Goal: Information Seeking & Learning: Learn about a topic

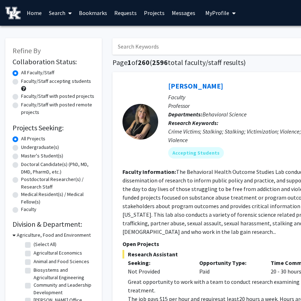
click at [168, 50] on input "Search Keywords" at bounding box center [253, 46] width 281 height 16
type input "henry pruett"
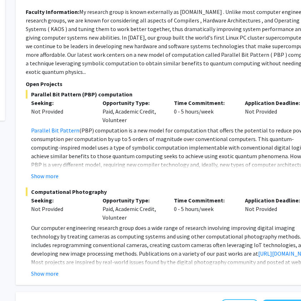
scroll to position [0, 97]
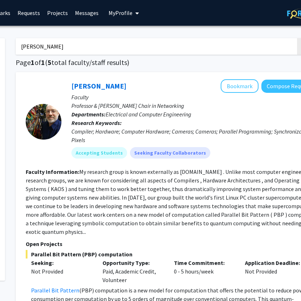
click at [44, 51] on input "henry pruett" at bounding box center [156, 46] width 281 height 16
click at [44, 51] on input "Search Keywords" at bounding box center [156, 46] width 281 height 16
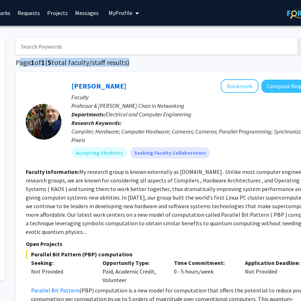
click at [123, 64] on h1 "Page 1 of 1 ( 5 total faculty/staff results)" at bounding box center [171, 62] width 311 height 9
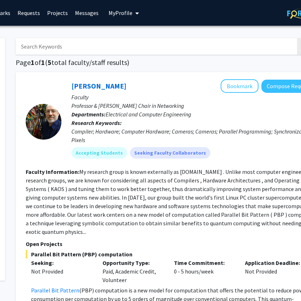
click at [86, 46] on input "Search Keywords" at bounding box center [156, 46] width 281 height 16
click at [75, 47] on input "Search Keywords" at bounding box center [156, 46] width 281 height 16
type input "chemistry"
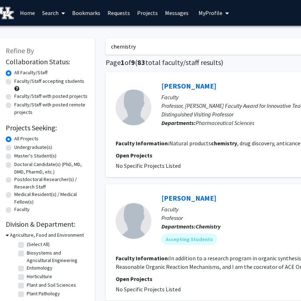
scroll to position [0, 8]
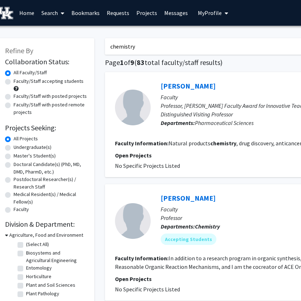
click at [121, 45] on input "chemistry" at bounding box center [245, 46] width 281 height 16
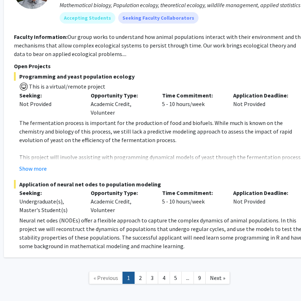
scroll to position [1321, 109]
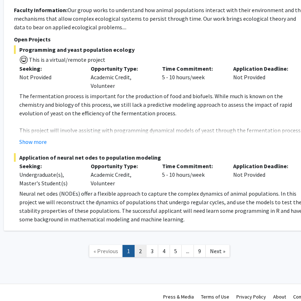
click at [142, 245] on link "2" at bounding box center [140, 251] width 12 height 13
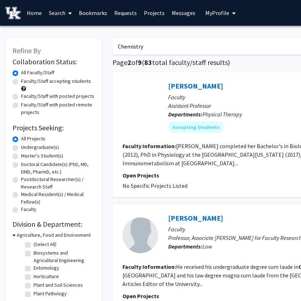
scroll to position [0, 0]
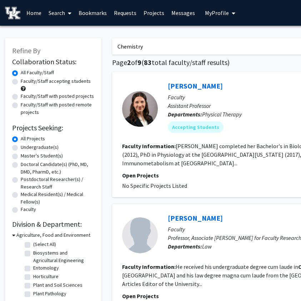
click at [133, 50] on input "Chemistry" at bounding box center [252, 46] width 281 height 16
type input "Kenneth"
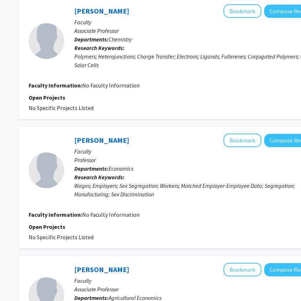
scroll to position [850, 96]
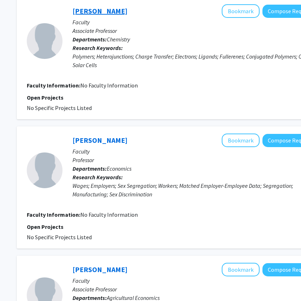
click at [114, 13] on link "[PERSON_NAME]" at bounding box center [100, 10] width 55 height 9
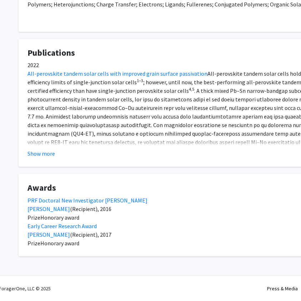
scroll to position [0, 5]
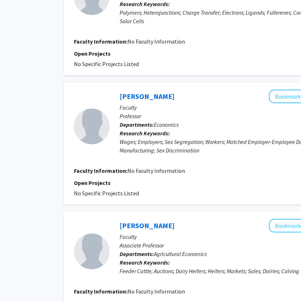
scroll to position [894, 49]
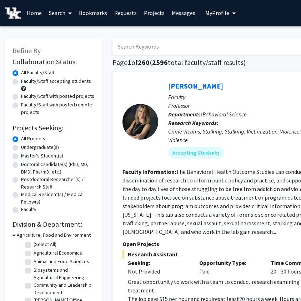
click at [160, 47] on input "Search Keywords" at bounding box center [253, 46] width 281 height 16
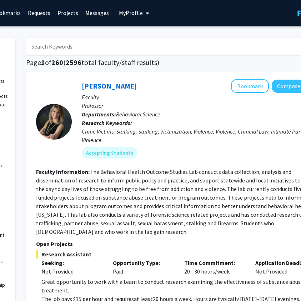
scroll to position [0, 88]
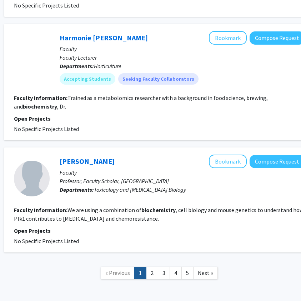
scroll to position [1283, 109]
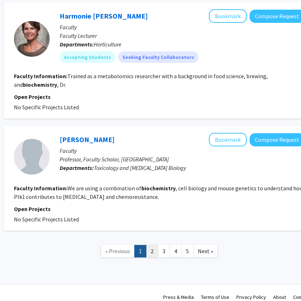
click at [153, 245] on link "2" at bounding box center [152, 251] width 12 height 13
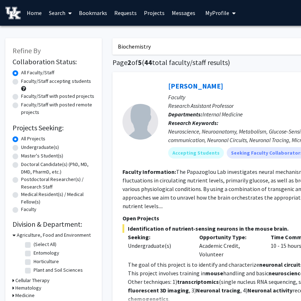
click at [135, 46] on input "Biochemistry" at bounding box center [253, 46] width 281 height 16
click at [127, 43] on input "Opthamology" at bounding box center [253, 46] width 281 height 16
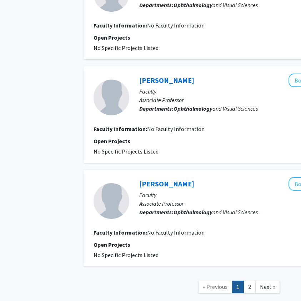
scroll to position [923, 29]
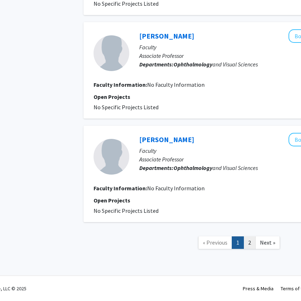
click at [252, 247] on link "2" at bounding box center [250, 243] width 12 height 13
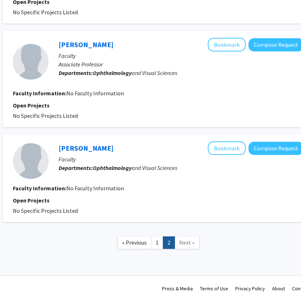
scroll to position [0, 110]
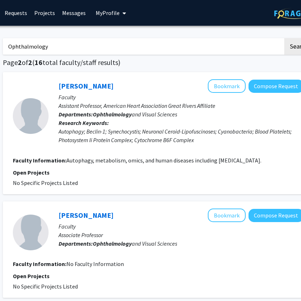
click at [46, 48] on input "Ophthalmology" at bounding box center [143, 46] width 281 height 16
click at [38, 49] on input "Ophthalmology" at bounding box center [143, 46] width 281 height 16
type input "p"
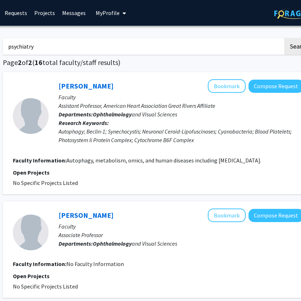
type input "psychiatry"
click at [285, 38] on button "Search" at bounding box center [299, 46] width 29 height 16
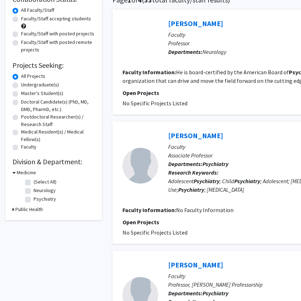
scroll to position [60, 0]
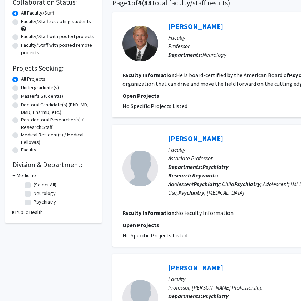
click at [67, 21] on label "Faculty/Staff accepting students" at bounding box center [56, 22] width 70 height 8
click at [26, 21] on input "Faculty/Staff accepting students" at bounding box center [23, 20] width 5 height 5
radio input "true"
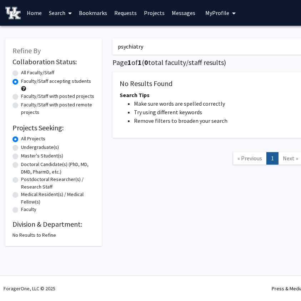
click at [134, 50] on input "psychiatry" at bounding box center [253, 46] width 281 height 16
click at [133, 49] on input "psychiatry" at bounding box center [253, 46] width 281 height 16
click at [152, 52] on input "psychiatry" at bounding box center [253, 46] width 281 height 16
type input "p"
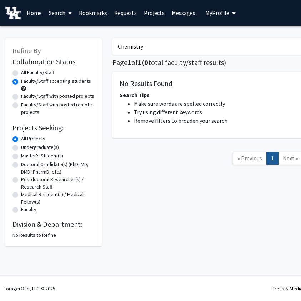
type input "Chemistry"
radio input "true"
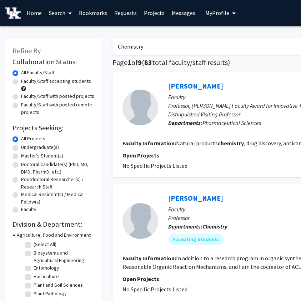
click at [55, 80] on label "Faculty/Staff accepting students" at bounding box center [56, 82] width 70 height 8
click at [26, 80] on input "Faculty/Staff accepting students" at bounding box center [23, 80] width 5 height 5
radio input "true"
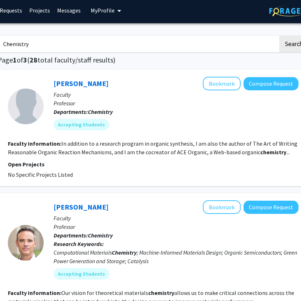
scroll to position [0, 115]
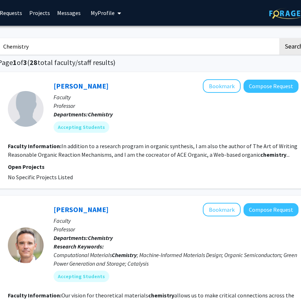
click at [85, 43] on input "Chemistry" at bounding box center [138, 46] width 281 height 16
type input "Medicine"
click at [280, 38] on button "Search" at bounding box center [294, 46] width 29 height 16
radio input "true"
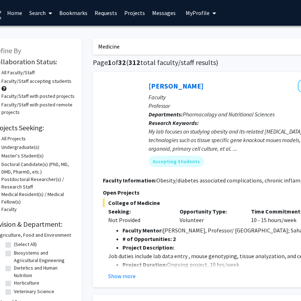
scroll to position [0, 23]
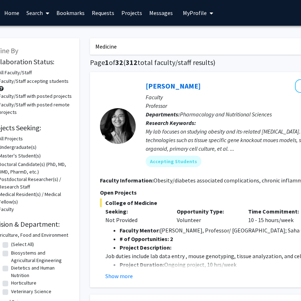
click at [112, 41] on input "Medicine" at bounding box center [230, 46] width 281 height 16
click at [112, 45] on input "Medicine" at bounding box center [230, 46] width 281 height 16
type input "Eyes"
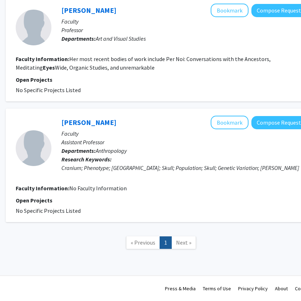
scroll to position [0, 107]
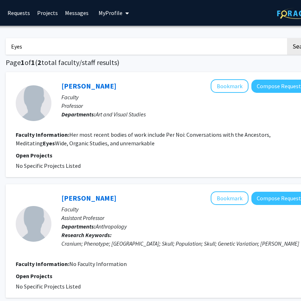
click at [20, 54] on input "Eyes" at bounding box center [146, 46] width 281 height 16
click at [287, 38] on button "Search" at bounding box center [301, 46] width 29 height 16
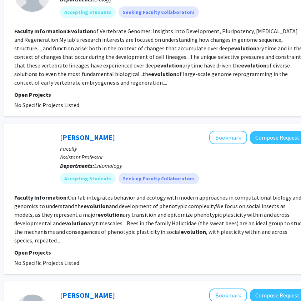
scroll to position [0, 108]
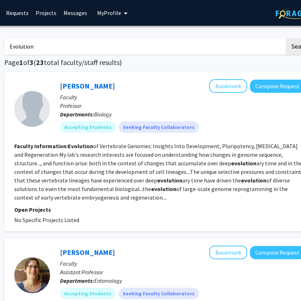
click at [32, 46] on input "Evolution" at bounding box center [144, 46] width 281 height 16
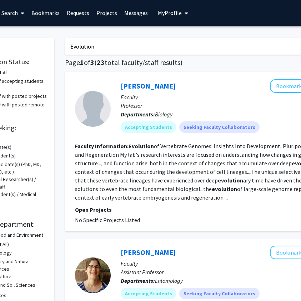
scroll to position [0, 0]
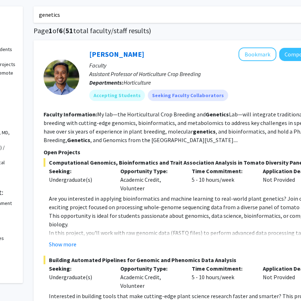
scroll to position [33, 79]
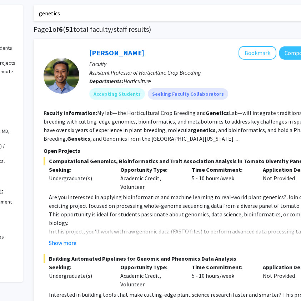
click at [57, 13] on input "genetics" at bounding box center [174, 13] width 281 height 16
type input "\"
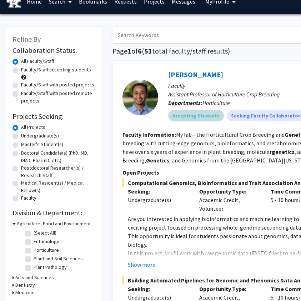
scroll to position [9, 0]
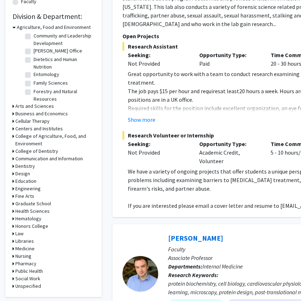
scroll to position [42, 0]
click at [43, 28] on h3 "Agriculture, Food and Environment" at bounding box center [54, 28] width 74 height 8
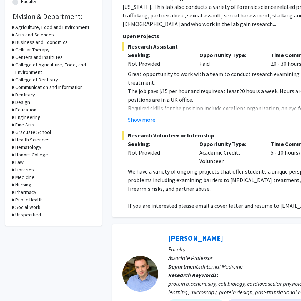
click at [43, 25] on h3 "Agriculture, Food and Environment" at bounding box center [52, 28] width 74 height 8
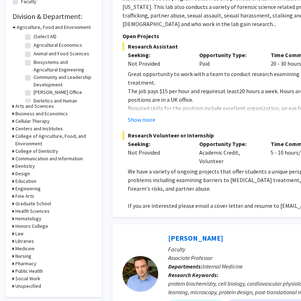
click at [43, 25] on h3 "Agriculture, Food and Environment" at bounding box center [54, 28] width 74 height 8
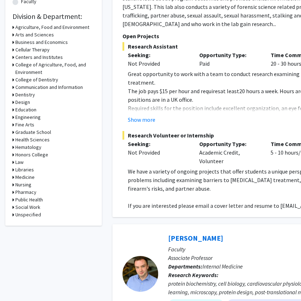
click at [37, 156] on h3 "Honors College" at bounding box center [31, 155] width 33 height 8
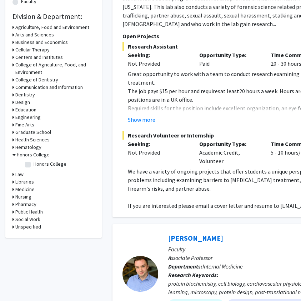
click at [35, 165] on label "Honors College" at bounding box center [50, 165] width 33 height 8
click at [35, 165] on input "Honors College" at bounding box center [36, 163] width 5 height 5
checkbox input "true"
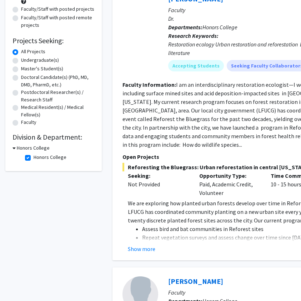
scroll to position [66, 0]
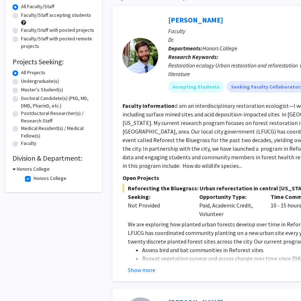
click at [43, 179] on label "Honors College" at bounding box center [50, 179] width 33 height 8
click at [38, 179] on input "Honors College" at bounding box center [36, 177] width 5 height 5
checkbox input "false"
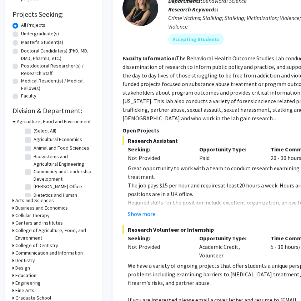
scroll to position [122, 0]
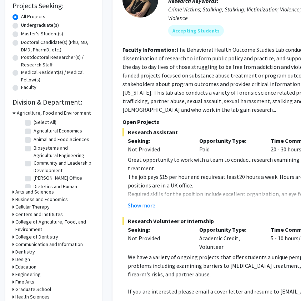
click at [38, 114] on h3 "Agriculture, Food and Environment" at bounding box center [54, 113] width 74 height 8
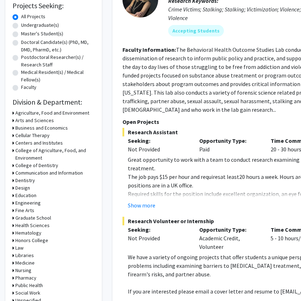
click at [44, 136] on h3 "Cellular Therapy" at bounding box center [32, 136] width 34 height 8
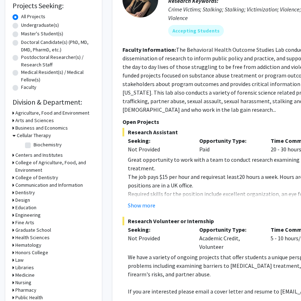
click at [41, 143] on label "Biochemistry" at bounding box center [48, 145] width 28 height 8
click at [38, 143] on input "Biochemistry" at bounding box center [36, 143] width 5 height 5
checkbox input "true"
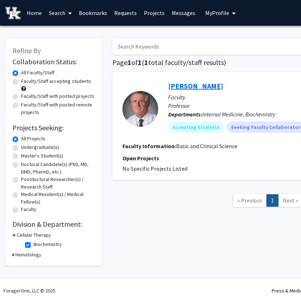
click at [196, 87] on link "[PERSON_NAME]" at bounding box center [195, 86] width 55 height 9
click at [40, 245] on label "Biochemistry" at bounding box center [48, 245] width 28 height 8
click at [38, 245] on input "Biochemistry" at bounding box center [36, 243] width 5 height 5
checkbox input "false"
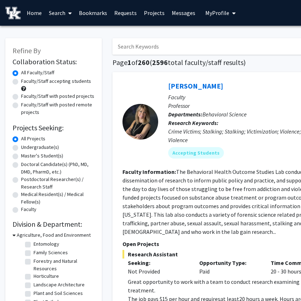
scroll to position [93, 0]
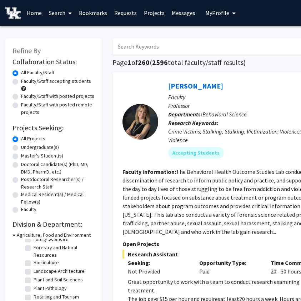
click at [39, 233] on h3 "Agriculture, Food and Environment" at bounding box center [54, 236] width 74 height 8
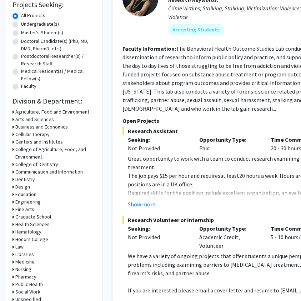
scroll to position [127, 0]
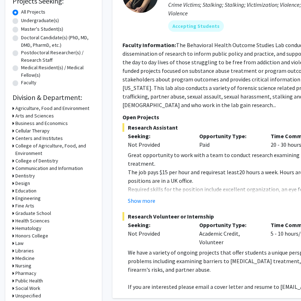
click at [29, 220] on h3 "Health Sciences" at bounding box center [32, 221] width 34 height 8
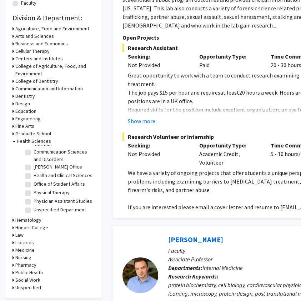
scroll to position [209, 0]
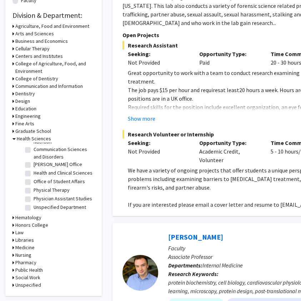
click at [35, 220] on h3 "Hematology" at bounding box center [28, 218] width 26 height 8
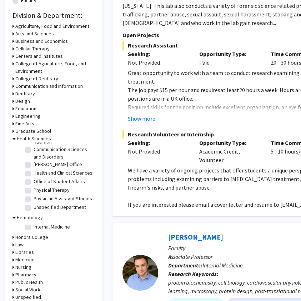
click at [35, 224] on label "Internal Medicine" at bounding box center [52, 227] width 36 height 8
click at [35, 224] on input "Internal Medicine" at bounding box center [36, 225] width 5 height 5
checkbox input "true"
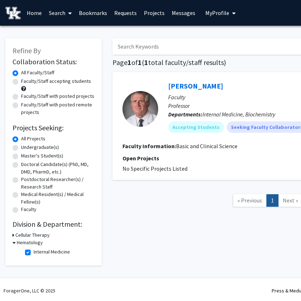
click at [39, 250] on label "Internal Medicine" at bounding box center [52, 253] width 36 height 8
click at [38, 250] on input "Internal Medicine" at bounding box center [36, 251] width 5 height 5
checkbox input "false"
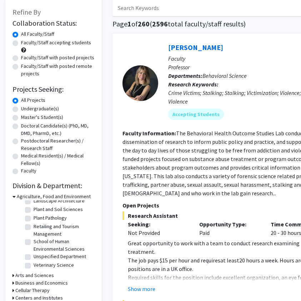
scroll to position [45, 0]
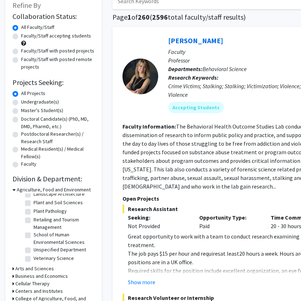
click at [45, 188] on h3 "Agriculture, Food and Environment" at bounding box center [54, 190] width 74 height 8
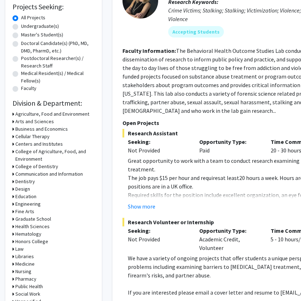
scroll to position [126, 0]
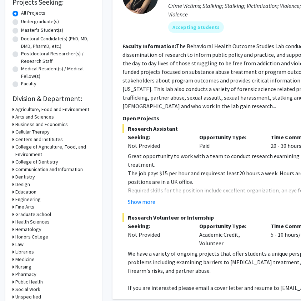
click at [15, 228] on h3 "Hematology" at bounding box center [28, 230] width 26 height 8
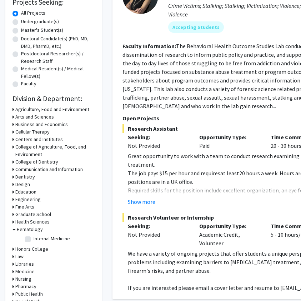
click at [25, 230] on h3 "Hematology" at bounding box center [30, 230] width 26 height 8
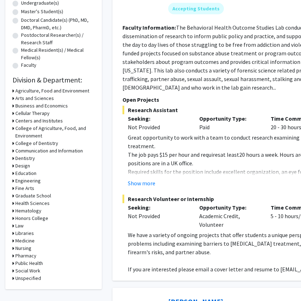
scroll to position [147, 0]
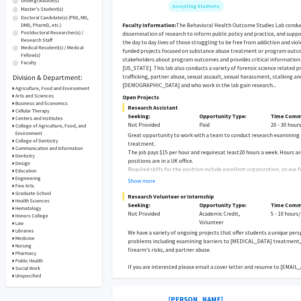
click at [28, 232] on h3 "Libraries" at bounding box center [24, 231] width 19 height 8
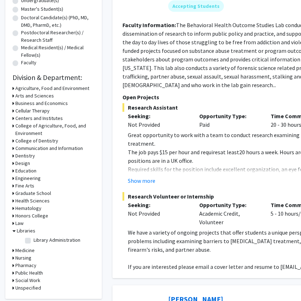
click at [28, 232] on h3 "Libraries" at bounding box center [26, 231] width 19 height 8
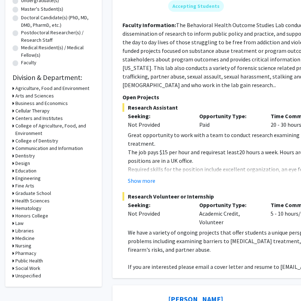
click at [28, 231] on h3 "Libraries" at bounding box center [24, 231] width 19 height 8
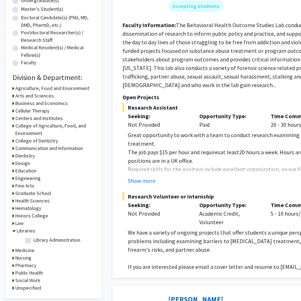
click at [33, 238] on fg-checkbox "Library Administration Library Administration" at bounding box center [59, 241] width 68 height 9
click at [34, 238] on label "Library Administration" at bounding box center [57, 241] width 47 height 8
click at [34, 238] on input "Library Administration" at bounding box center [36, 239] width 5 height 5
checkbox input "true"
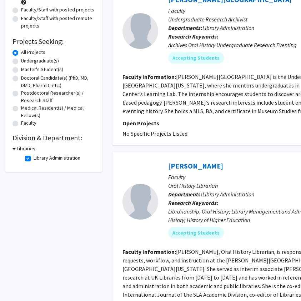
scroll to position [84, 0]
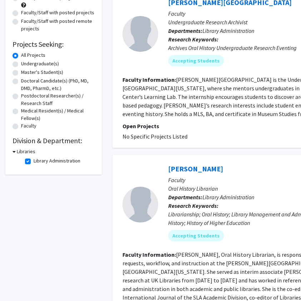
click at [38, 162] on label "Library Administration" at bounding box center [57, 161] width 47 height 8
click at [38, 162] on input "Library Administration" at bounding box center [36, 159] width 5 height 5
checkbox input "false"
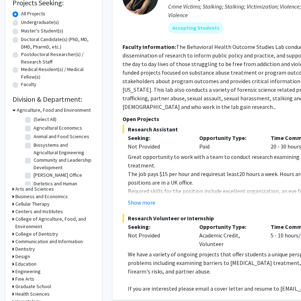
scroll to position [195, 0]
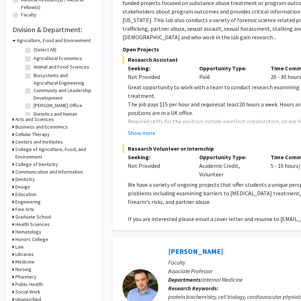
click at [46, 42] on h3 "Agriculture, Food and Environment" at bounding box center [54, 41] width 74 height 8
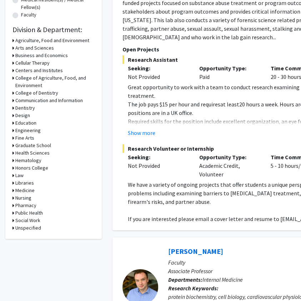
click at [27, 189] on h3 "Medicine" at bounding box center [24, 191] width 19 height 8
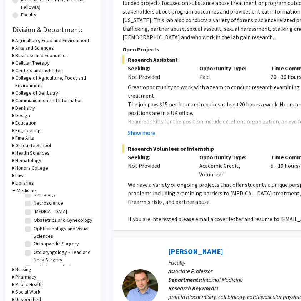
scroll to position [124, 0]
click at [62, 225] on label "Ophthalmology and Visual Sciences" at bounding box center [63, 232] width 59 height 15
click at [38, 225] on input "Ophthalmology and Visual Sciences" at bounding box center [36, 227] width 5 height 5
checkbox input "true"
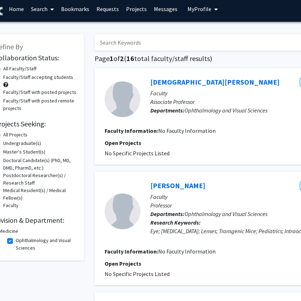
scroll to position [0, 18]
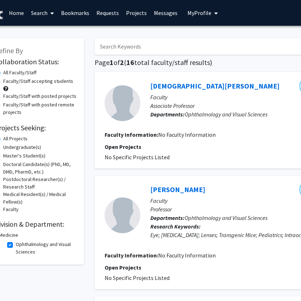
click at [39, 245] on label "Ophthalmology and Visual Sciences" at bounding box center [45, 248] width 59 height 15
click at [20, 245] on input "Ophthalmology and Visual Sciences" at bounding box center [18, 243] width 5 height 5
checkbox input "false"
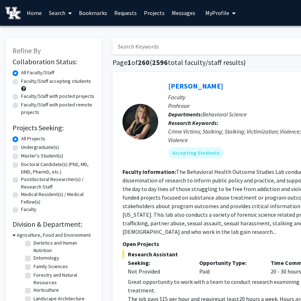
scroll to position [125, 0]
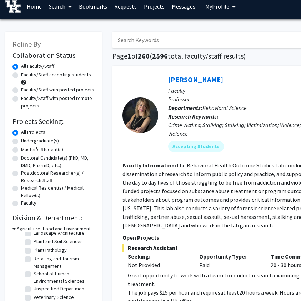
click at [31, 227] on h3 "Agriculture, Food and Environment" at bounding box center [54, 229] width 74 height 8
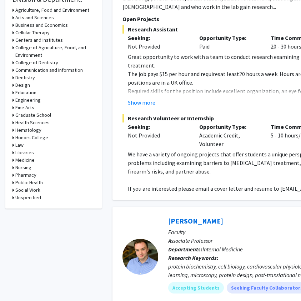
scroll to position [226, 0]
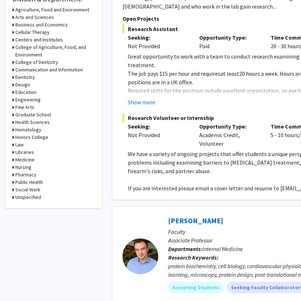
click at [33, 183] on h3 "Public Health" at bounding box center [29, 183] width 28 height 8
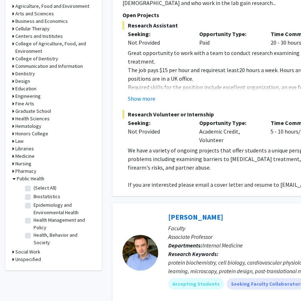
scroll to position [230, 0]
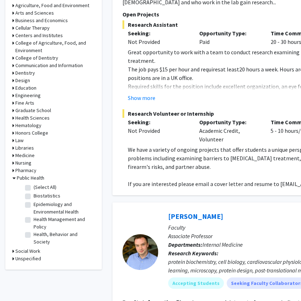
click at [34, 178] on h3 "Public Health" at bounding box center [31, 178] width 28 height 8
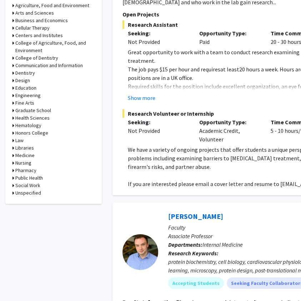
click at [36, 187] on h3 "Social Work" at bounding box center [27, 186] width 25 height 8
click at [36, 185] on h3 "Social Work" at bounding box center [29, 186] width 25 height 8
click at [35, 194] on h3 "Unspecified" at bounding box center [28, 194] width 26 height 8
click at [35, 194] on h3 "Unspecified" at bounding box center [30, 194] width 26 height 8
click at [33, 177] on h3 "Public Health" at bounding box center [29, 178] width 28 height 8
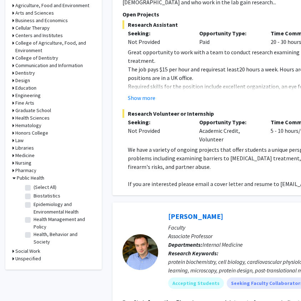
click at [33, 177] on h3 "Public Health" at bounding box center [31, 178] width 28 height 8
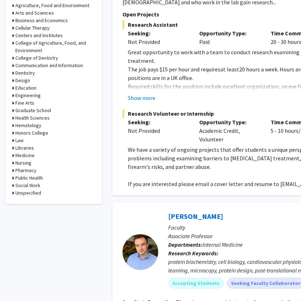
click at [31, 169] on h3 "Pharmacy" at bounding box center [25, 171] width 21 height 8
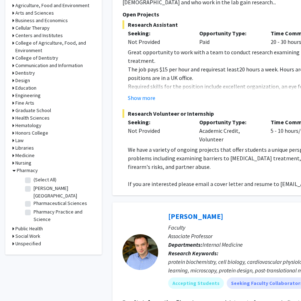
click at [31, 169] on h3 "Pharmacy" at bounding box center [27, 171] width 21 height 8
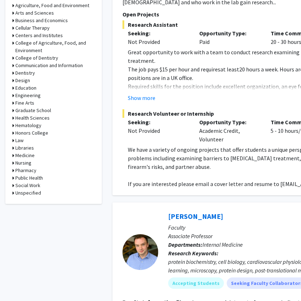
click at [29, 162] on h3 "Nursing" at bounding box center [23, 163] width 16 height 8
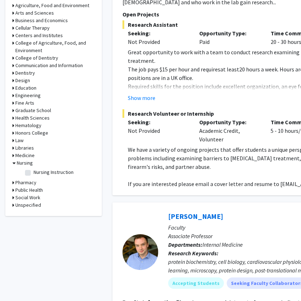
click at [29, 162] on h3 "Nursing" at bounding box center [25, 163] width 16 height 8
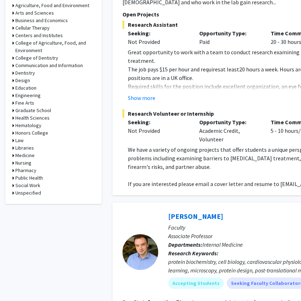
click at [28, 156] on h3 "Medicine" at bounding box center [24, 156] width 19 height 8
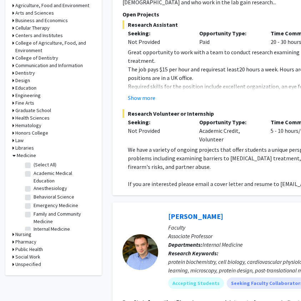
click at [35, 165] on label "(Select All)" at bounding box center [45, 165] width 23 height 8
click at [35, 165] on input "(Select All)" at bounding box center [36, 163] width 5 height 5
checkbox input "true"
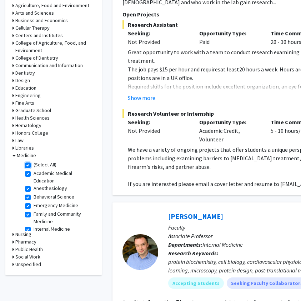
checkbox input "true"
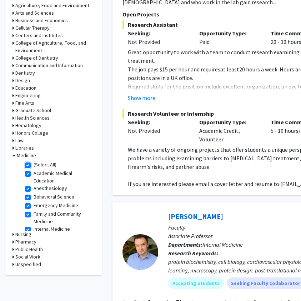
checkbox input "true"
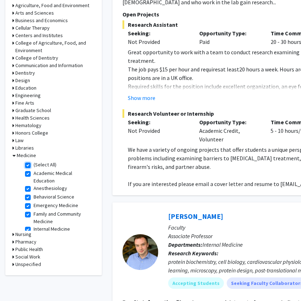
checkbox input "true"
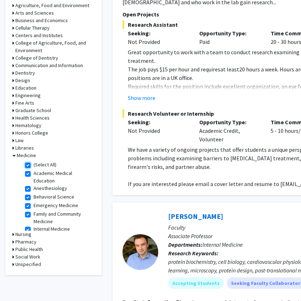
checkbox input "true"
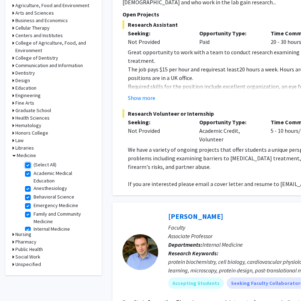
checkbox input "true"
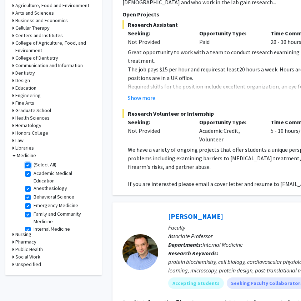
checkbox input "true"
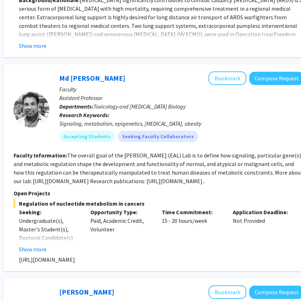
scroll to position [1505, 109]
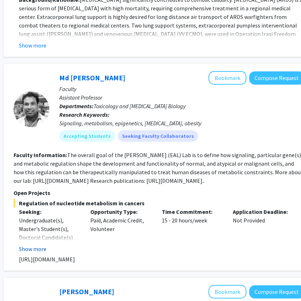
click at [23, 245] on button "Show more" at bounding box center [33, 249] width 28 height 9
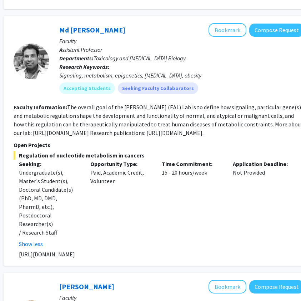
scroll to position [1553, 109]
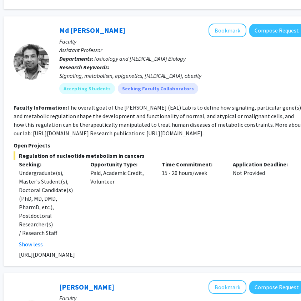
click at [27, 251] on p "[URL][DOMAIN_NAME]" at bounding box center [162, 255] width 286 height 9
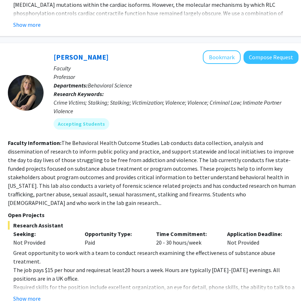
scroll to position [2448, 115]
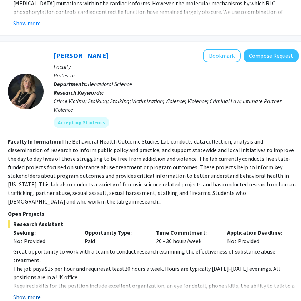
click at [26, 293] on button "Show more" at bounding box center [27, 297] width 28 height 9
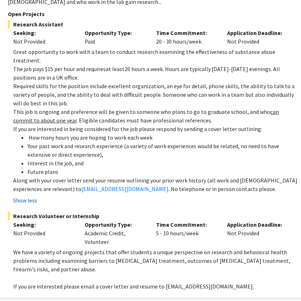
scroll to position [2664, 115]
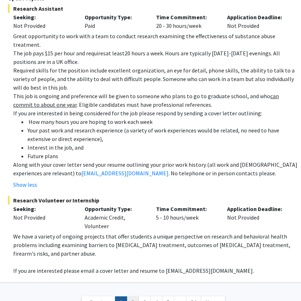
click at [131, 297] on link "2" at bounding box center [133, 303] width 12 height 13
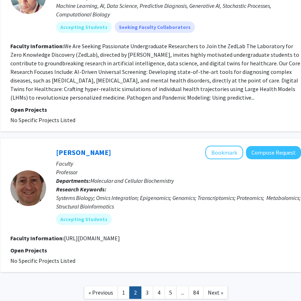
scroll to position [1733, 112]
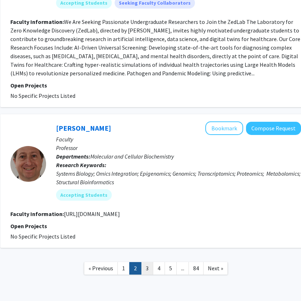
click at [145, 262] on link "3" at bounding box center [147, 268] width 12 height 13
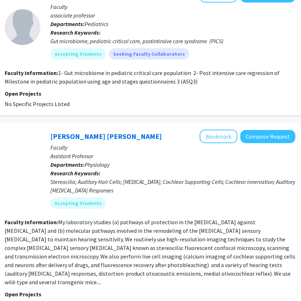
scroll to position [1538, 118]
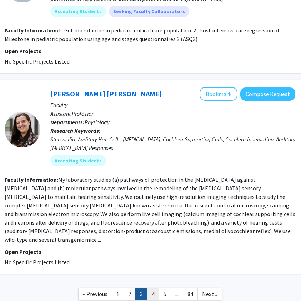
click at [152, 288] on link "4" at bounding box center [153, 294] width 12 height 13
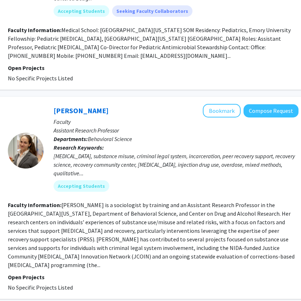
scroll to position [1265, 115]
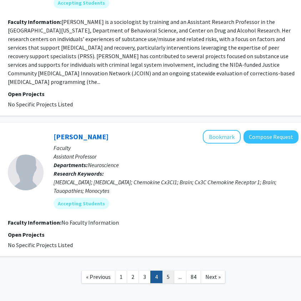
click at [167, 271] on link "5" at bounding box center [168, 277] width 12 height 13
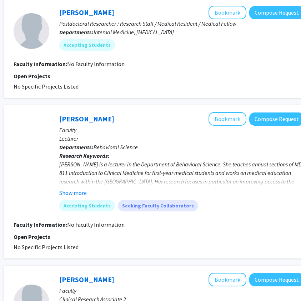
scroll to position [80, 109]
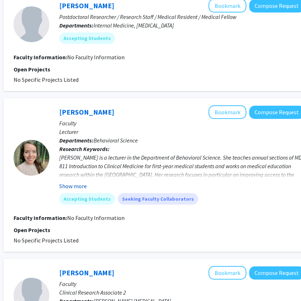
click at [82, 183] on button "Show more" at bounding box center [73, 186] width 28 height 9
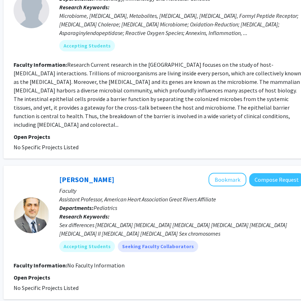
scroll to position [1231, 109]
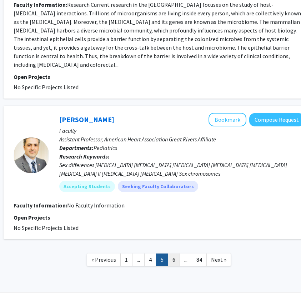
click at [171, 254] on link "6" at bounding box center [174, 260] width 12 height 13
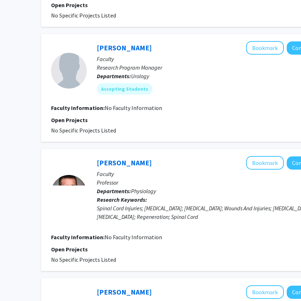
scroll to position [507, 72]
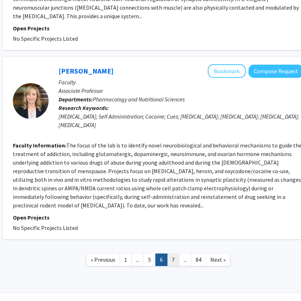
click at [177, 254] on link "7" at bounding box center [173, 260] width 12 height 13
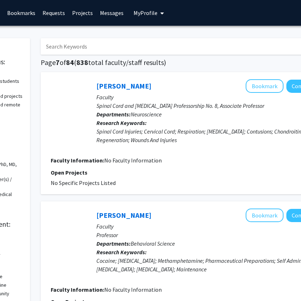
scroll to position [0, 71]
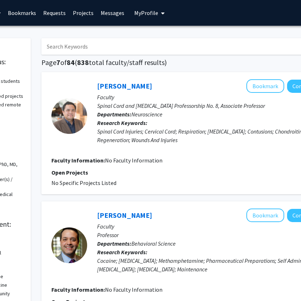
click at [98, 46] on input "Search Keywords" at bounding box center [181, 46] width 281 height 16
click at [60, 48] on input "Opthamalogy" at bounding box center [181, 46] width 281 height 16
click at [78, 45] on input "Opthamalogy" at bounding box center [181, 46] width 281 height 16
click at [57, 45] on input "Opthamalogy" at bounding box center [181, 46] width 281 height 16
click at [85, 48] on input "Optamalogy" at bounding box center [181, 46] width 281 height 16
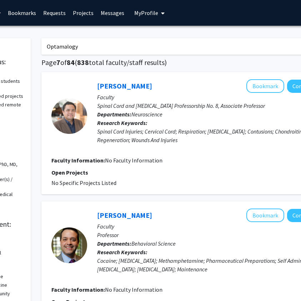
click at [64, 47] on input "Optamalogy" at bounding box center [181, 46] width 281 height 16
click at [82, 47] on input "Optamalogy" at bounding box center [181, 46] width 281 height 16
click at [69, 46] on input "Optamalogy" at bounding box center [181, 46] width 281 height 16
click at [71, 47] on input "Optamalogy" at bounding box center [181, 46] width 281 height 16
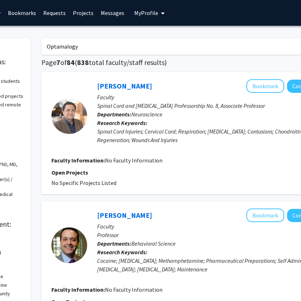
click at [71, 46] on input "Optamalogy" at bounding box center [181, 46] width 281 height 16
drag, startPoint x: 70, startPoint y: 45, endPoint x: 52, endPoint y: 44, distance: 18.6
click at [52, 44] on input "Optamalogy" at bounding box center [181, 46] width 281 height 16
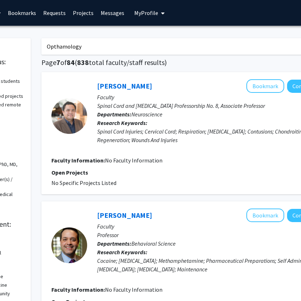
click at [62, 48] on input "Opthamology" at bounding box center [181, 46] width 281 height 16
click at [60, 47] on input "Opthamology" at bounding box center [181, 46] width 281 height 16
click at [67, 45] on input "Opthamology" at bounding box center [181, 46] width 281 height 16
type input "Ophthalmology"
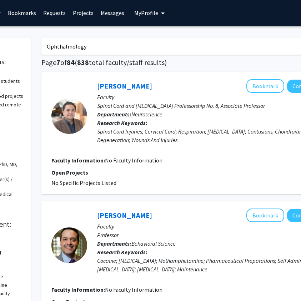
checkbox input "false"
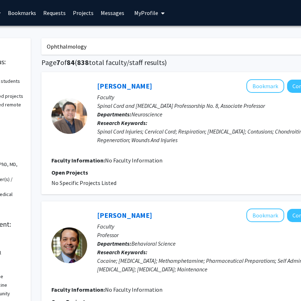
checkbox input "false"
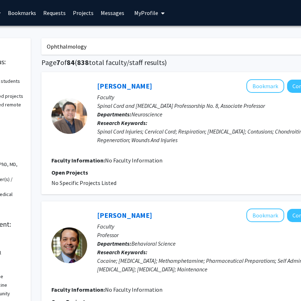
checkbox input "false"
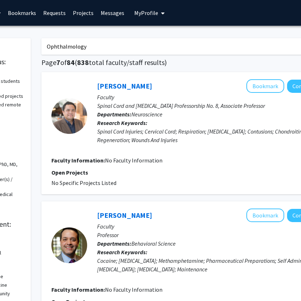
checkbox input "false"
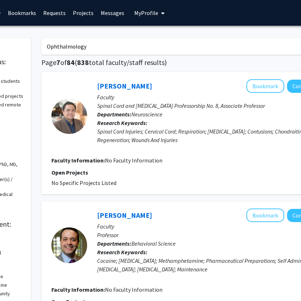
checkbox input "false"
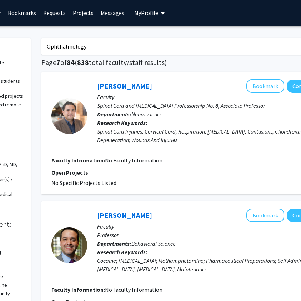
checkbox input "false"
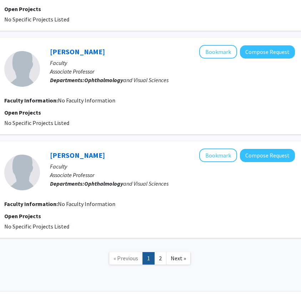
scroll to position [923, 118]
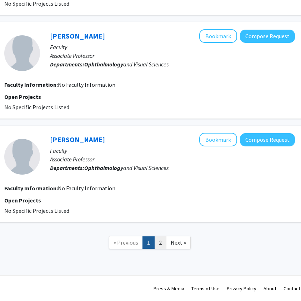
click at [161, 242] on link "2" at bounding box center [160, 243] width 12 height 13
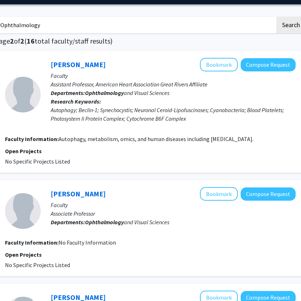
scroll to position [0, 118]
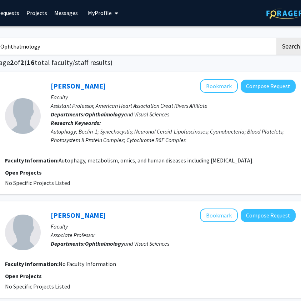
click at [27, 47] on input "Ophthalmology" at bounding box center [135, 46] width 281 height 16
click at [277, 38] on button "Search" at bounding box center [291, 46] width 29 height 16
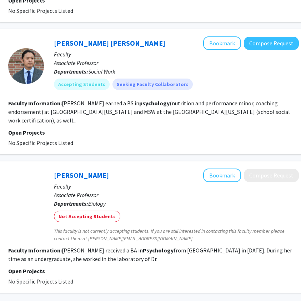
scroll to position [1122, 114]
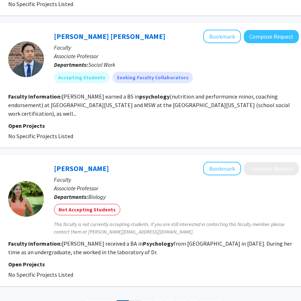
click at [138, 301] on link "2" at bounding box center [135, 307] width 12 height 13
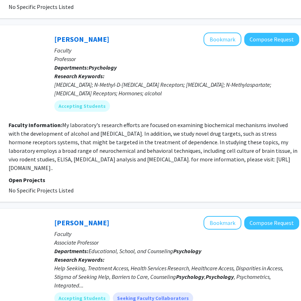
scroll to position [1130, 114]
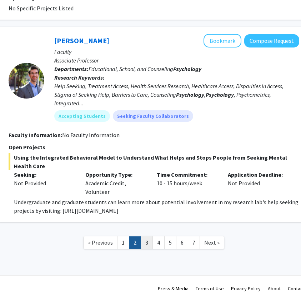
click at [147, 246] on link "3" at bounding box center [147, 243] width 12 height 13
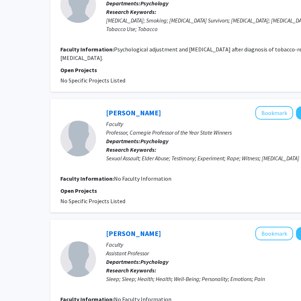
scroll to position [0, 62]
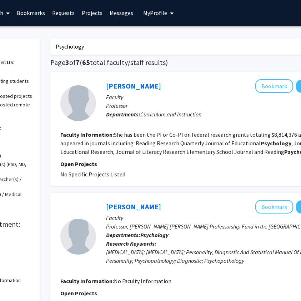
click at [81, 48] on input "Psychology" at bounding box center [190, 46] width 281 height 16
type input "Hematology"
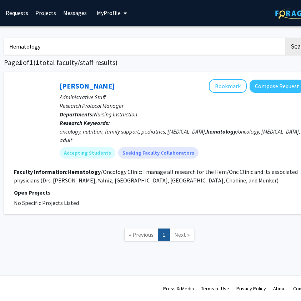
scroll to position [0, 109]
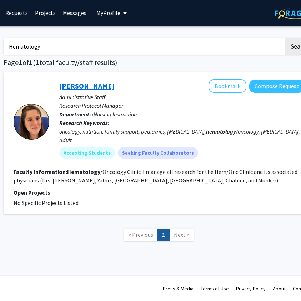
click at [94, 85] on link "[PERSON_NAME]" at bounding box center [86, 86] width 55 height 9
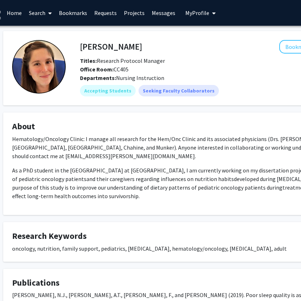
scroll to position [0, 21]
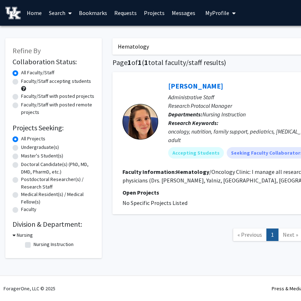
click at [138, 46] on input "Hematology" at bounding box center [253, 46] width 281 height 16
click at [138, 50] on input "Endocronolgy" at bounding box center [253, 46] width 281 height 16
type input "Endocrinology"
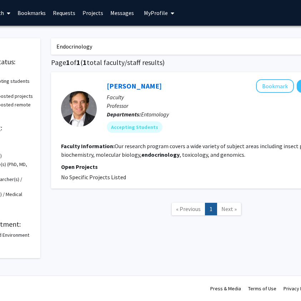
scroll to position [0, 62]
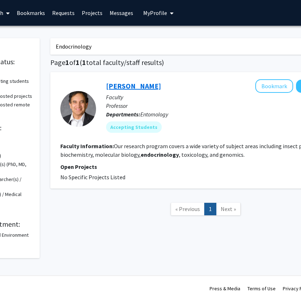
click at [124, 86] on link "[PERSON_NAME]" at bounding box center [133, 86] width 55 height 9
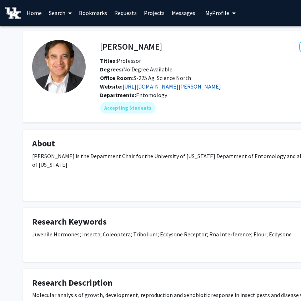
click at [171, 84] on link "[URL][DOMAIN_NAME][PERSON_NAME]" at bounding box center [172, 86] width 99 height 7
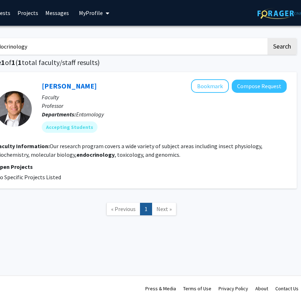
scroll to position [0, 128]
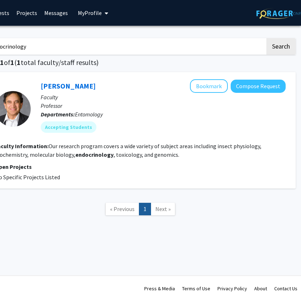
click at [218, 46] on input "Endocrinology" at bounding box center [125, 46] width 281 height 16
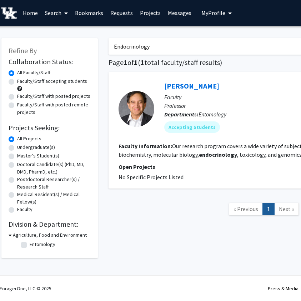
scroll to position [0, 0]
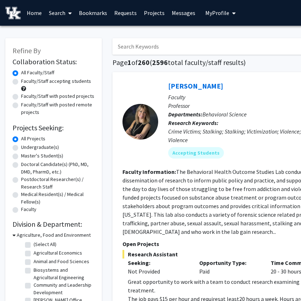
click at [158, 41] on input "Search Keywords" at bounding box center [253, 46] width 281 height 16
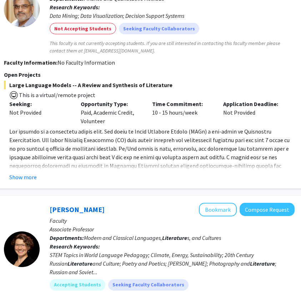
scroll to position [0, 119]
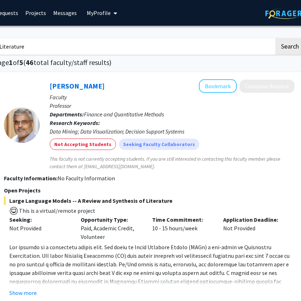
click at [35, 47] on input "Literature" at bounding box center [134, 46] width 281 height 16
click at [276, 38] on button "Search" at bounding box center [290, 46] width 29 height 16
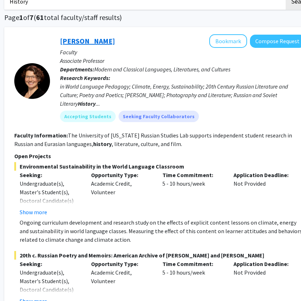
scroll to position [0, 108]
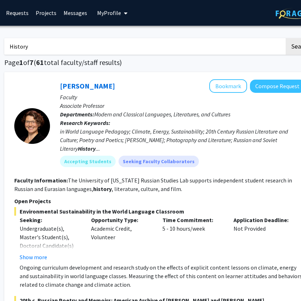
click at [22, 48] on input "History" at bounding box center [144, 46] width 281 height 16
click at [286, 38] on button "Search" at bounding box center [300, 46] width 29 height 16
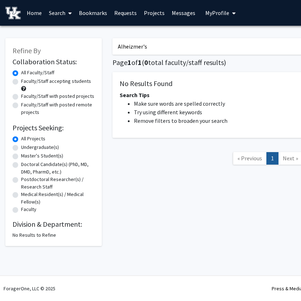
click at [131, 47] on input "Alheizmer's" at bounding box center [253, 46] width 281 height 16
click at [129, 48] on input "Alheizmer's" at bounding box center [253, 46] width 281 height 16
type input "[DEMOGRAPHIC_DATA]"
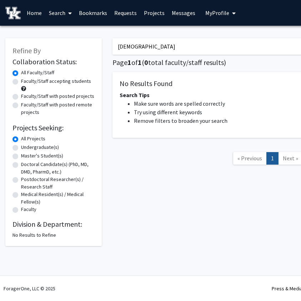
click at [134, 46] on input "[DEMOGRAPHIC_DATA]" at bounding box center [253, 46] width 281 height 16
click at [133, 49] on input "Alheizimer" at bounding box center [253, 46] width 281 height 16
click at [127, 48] on input "Alheizimer" at bounding box center [253, 46] width 281 height 16
click at [134, 48] on input "Alheizimer" at bounding box center [253, 46] width 281 height 16
click at [152, 48] on input "[PERSON_NAME]" at bounding box center [253, 46] width 281 height 16
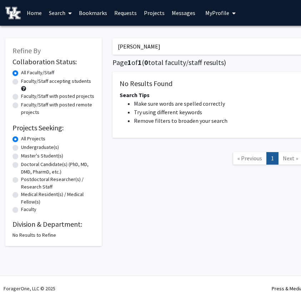
click at [132, 48] on input "[PERSON_NAME]" at bounding box center [253, 46] width 281 height 16
click at [141, 48] on input "[PERSON_NAME]" at bounding box center [253, 46] width 281 height 16
click at [128, 48] on input "[PERSON_NAME]" at bounding box center [253, 46] width 281 height 16
click at [124, 50] on input "[DEMOGRAPHIC_DATA]" at bounding box center [253, 46] width 281 height 16
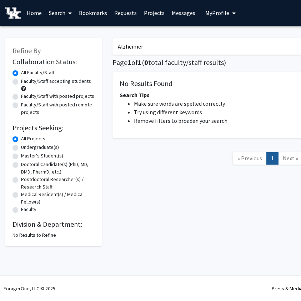
type input "Alzheimer"
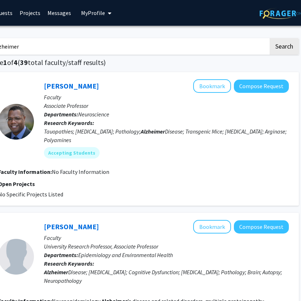
scroll to position [0, 124]
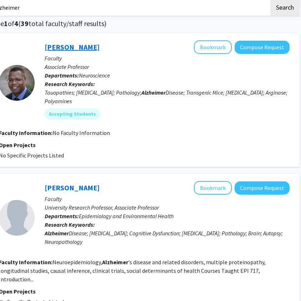
click at [68, 47] on link "[PERSON_NAME]" at bounding box center [72, 47] width 55 height 9
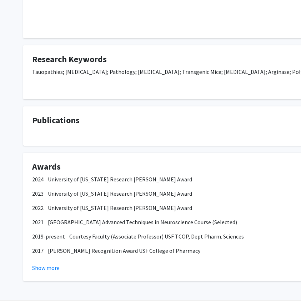
scroll to position [173, 0]
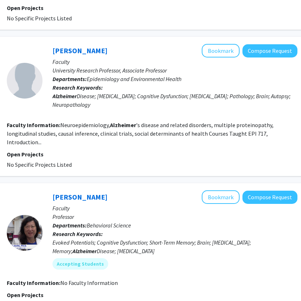
scroll to position [0, 116]
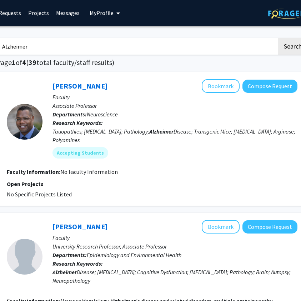
click at [14, 44] on input "Alzheimer" at bounding box center [137, 46] width 281 height 16
click at [279, 38] on button "Search" at bounding box center [293, 46] width 29 height 16
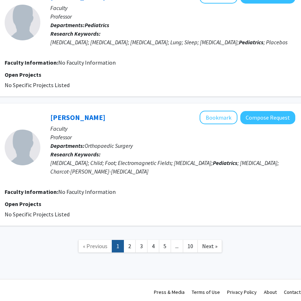
scroll to position [1126, 118]
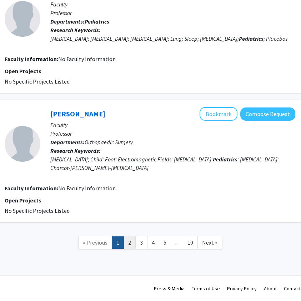
click at [128, 240] on link "2" at bounding box center [130, 243] width 12 height 13
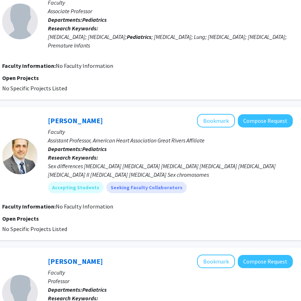
scroll to position [0, 120]
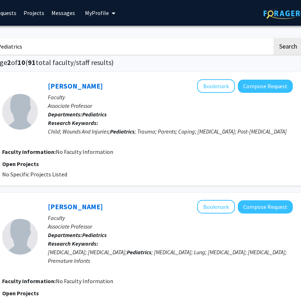
click at [30, 45] on input "Pediatrics" at bounding box center [132, 46] width 281 height 16
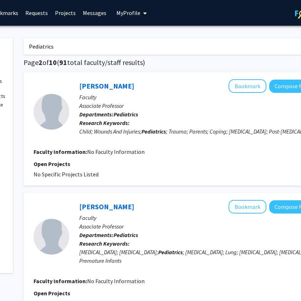
scroll to position [0, 83]
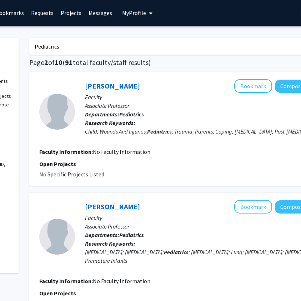
click at [52, 48] on input "Pediatrics" at bounding box center [169, 46] width 281 height 16
click at [46, 47] on input "Gynocology" at bounding box center [169, 46] width 281 height 16
click at [82, 53] on input "Gyneocology" at bounding box center [169, 46] width 281 height 16
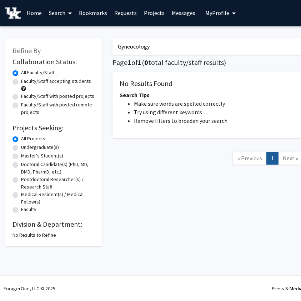
click at [135, 47] on input "Gyneocology" at bounding box center [253, 46] width 281 height 16
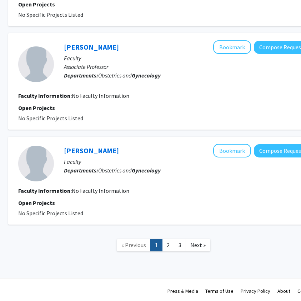
scroll to position [948, 104]
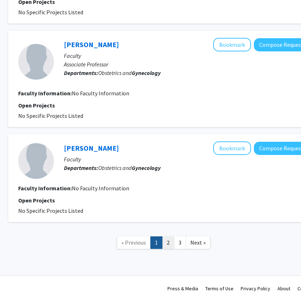
click at [166, 241] on link "2" at bounding box center [168, 243] width 12 height 13
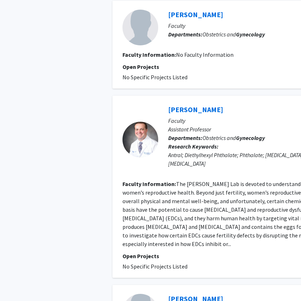
scroll to position [353, 0]
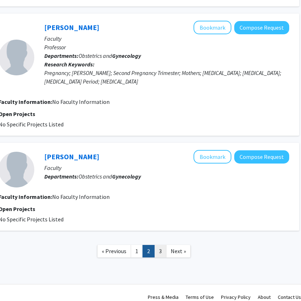
click at [164, 245] on link "3" at bounding box center [160, 251] width 12 height 13
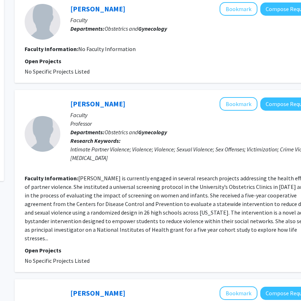
scroll to position [0, 98]
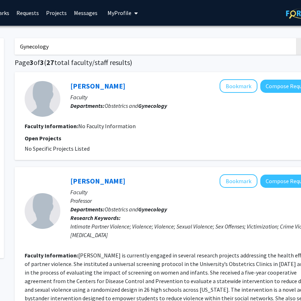
click at [51, 50] on input "Gynecology" at bounding box center [155, 46] width 281 height 16
click at [45, 49] on input "Gynecology" at bounding box center [155, 46] width 281 height 16
click at [45, 47] on input "Gynecology" at bounding box center [155, 46] width 281 height 16
type input "Pediatric [MEDICAL_DATA]"
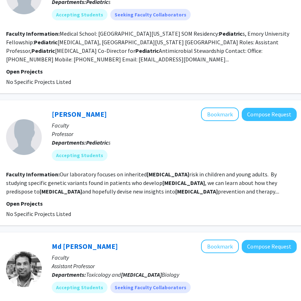
scroll to position [899, 115]
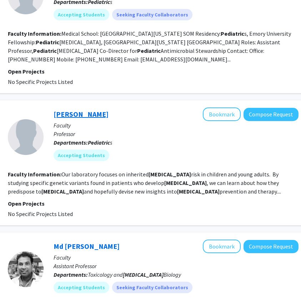
click at [90, 110] on link "[PERSON_NAME]" at bounding box center [81, 114] width 55 height 9
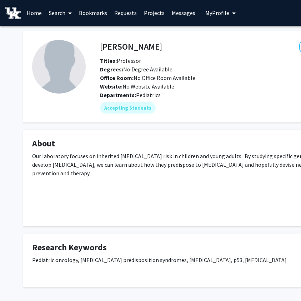
scroll to position [22, 0]
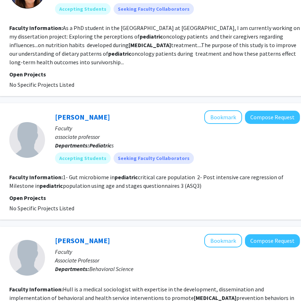
scroll to position [0, 113]
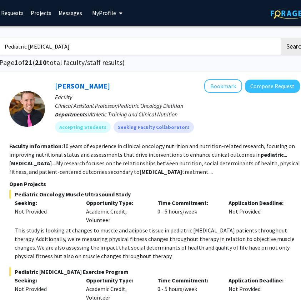
click at [77, 49] on input "Pediatric [MEDICAL_DATA]" at bounding box center [139, 46] width 281 height 16
type input "Chemistry"
click at [281, 38] on button "Search" at bounding box center [295, 46] width 29 height 16
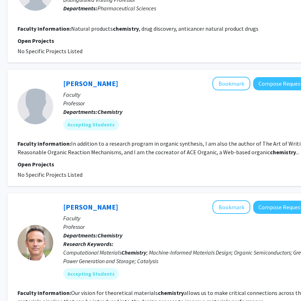
scroll to position [115, 108]
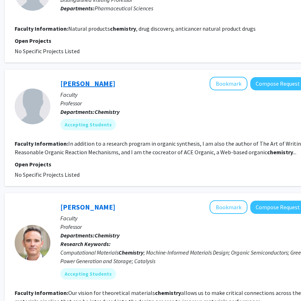
click at [72, 84] on link "[PERSON_NAME]" at bounding box center [87, 83] width 55 height 9
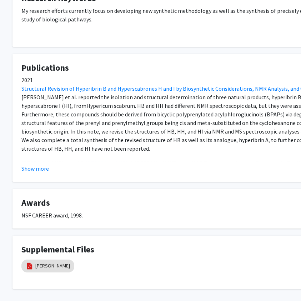
scroll to position [231, 11]
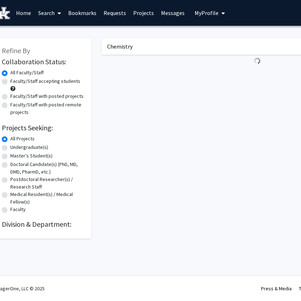
scroll to position [0, 108]
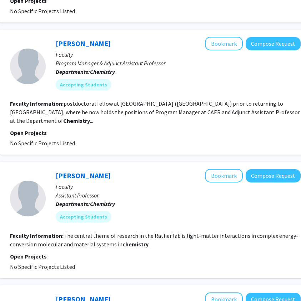
scroll to position [693, 113]
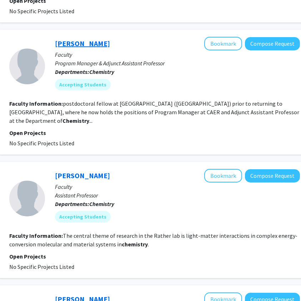
click at [110, 45] on link "[PERSON_NAME]" at bounding box center [82, 43] width 55 height 9
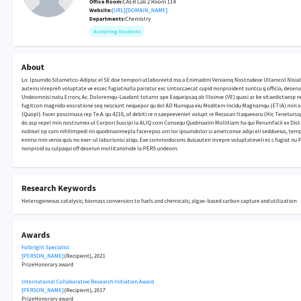
scroll to position [79, 11]
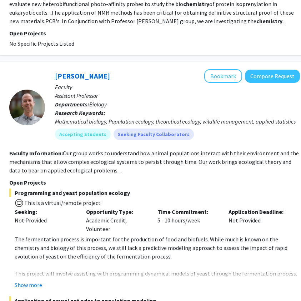
scroll to position [1178, 113]
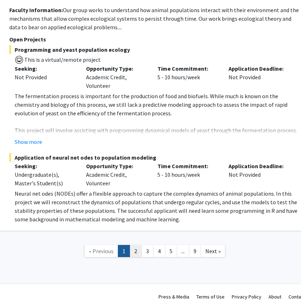
click at [140, 245] on link "2" at bounding box center [136, 251] width 12 height 13
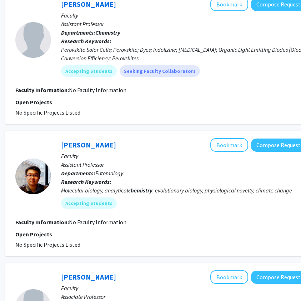
scroll to position [615, 107]
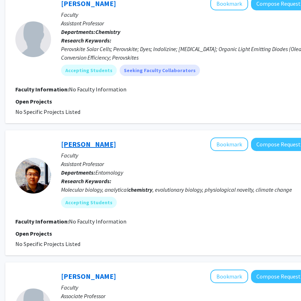
click at [79, 140] on link "[PERSON_NAME]" at bounding box center [88, 144] width 55 height 9
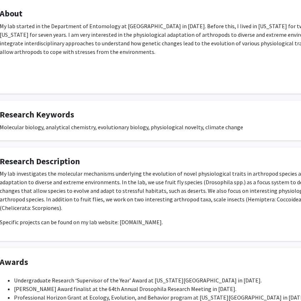
scroll to position [242, 33]
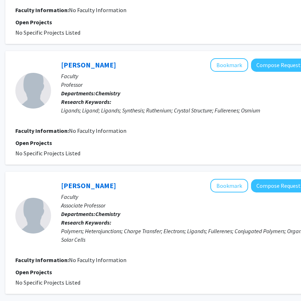
scroll to position [1095, 107]
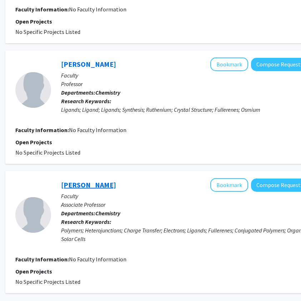
click at [98, 181] on link "[PERSON_NAME]" at bounding box center [88, 185] width 55 height 9
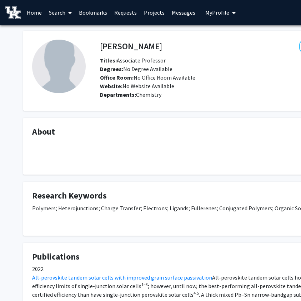
scroll to position [1, 0]
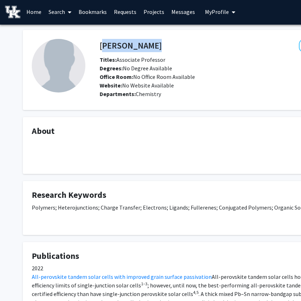
drag, startPoint x: 102, startPoint y: 45, endPoint x: 207, endPoint y: 49, distance: 105.2
click at [207, 49] on div "[PERSON_NAME] Bookmark Compose Request" at bounding box center [248, 46] width 308 height 14
copy h4 "[PERSON_NAME]"
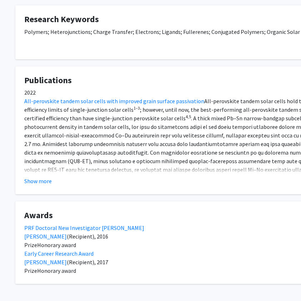
scroll to position [205, 8]
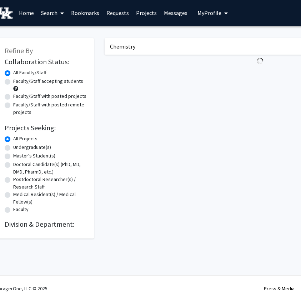
scroll to position [0, 107]
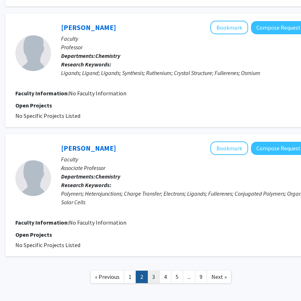
click at [153, 271] on link "3" at bounding box center [154, 277] width 12 height 13
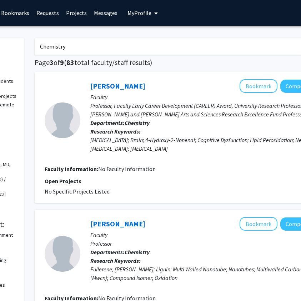
scroll to position [0, 79]
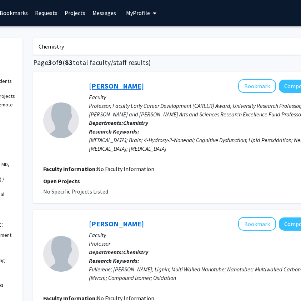
click at [107, 89] on link "[PERSON_NAME]" at bounding box center [116, 86] width 55 height 9
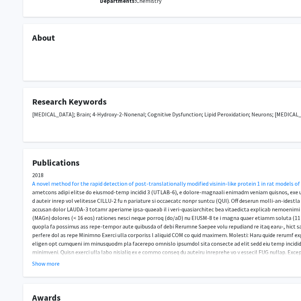
scroll to position [123, 0]
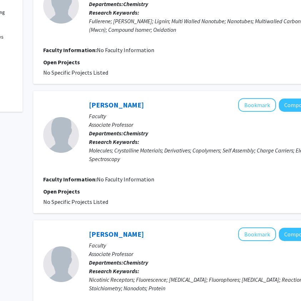
scroll to position [0, 79]
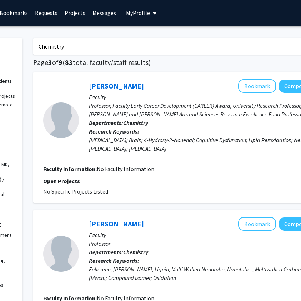
click at [59, 40] on input "Chemistry" at bounding box center [173, 46] width 281 height 16
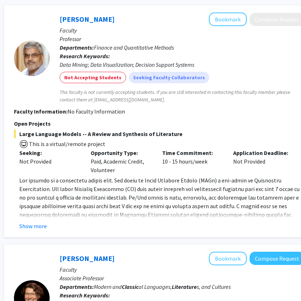
scroll to position [0, 109]
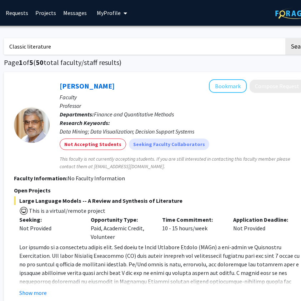
click at [39, 48] on input "Classic literature" at bounding box center [144, 46] width 281 height 16
type input "English"
click at [286, 38] on button "Search" at bounding box center [300, 46] width 29 height 16
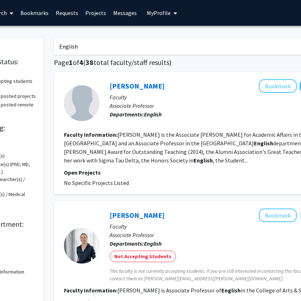
scroll to position [0, 60]
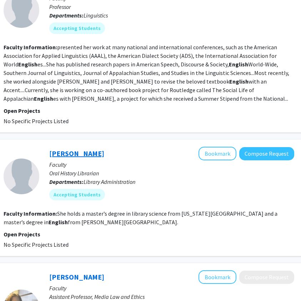
click at [84, 157] on link "[PERSON_NAME]" at bounding box center [76, 153] width 55 height 9
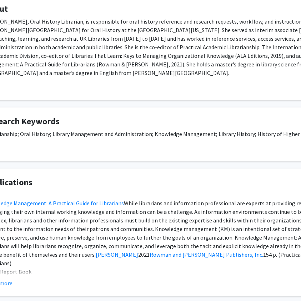
scroll to position [139, 47]
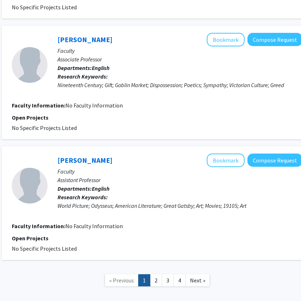
scroll to position [1309, 111]
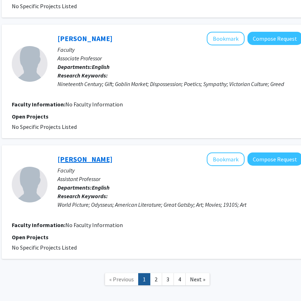
click at [93, 155] on link "[PERSON_NAME]" at bounding box center [85, 159] width 55 height 9
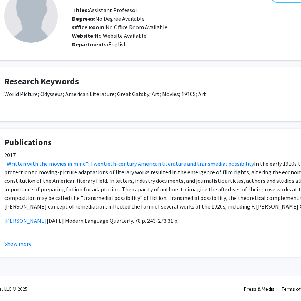
scroll to position [51, 0]
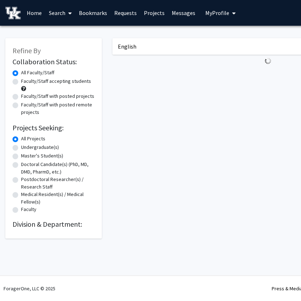
scroll to position [0, 111]
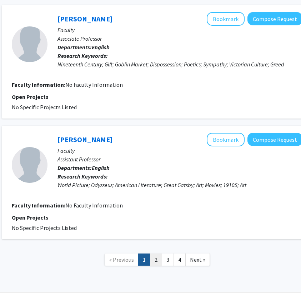
click at [152, 254] on link "2" at bounding box center [156, 260] width 12 height 13
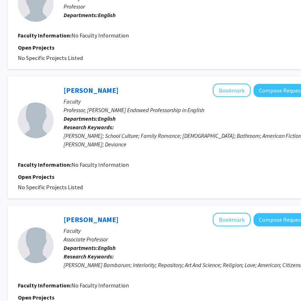
scroll to position [230, 105]
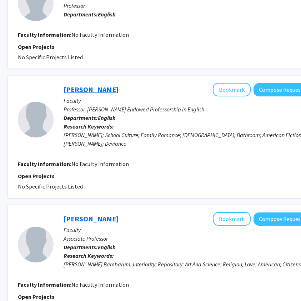
click at [94, 85] on link "[PERSON_NAME]" at bounding box center [91, 89] width 55 height 9
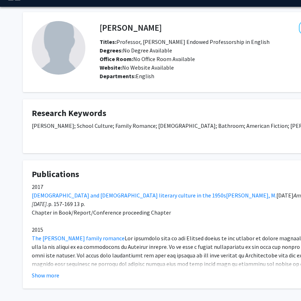
scroll to position [19, 1]
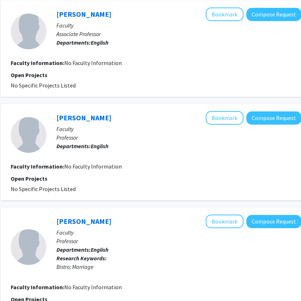
scroll to position [1017, 112]
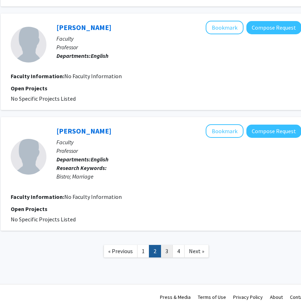
click at [167, 245] on link "3" at bounding box center [167, 251] width 12 height 13
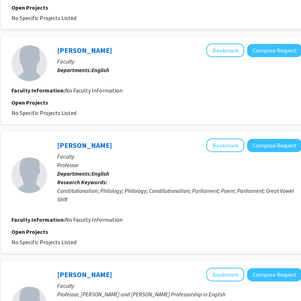
scroll to position [511, 111]
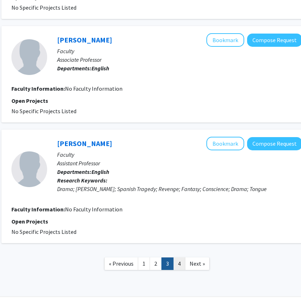
click at [183, 268] on link "4" at bounding box center [179, 264] width 12 height 13
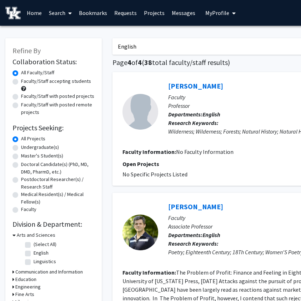
click at [133, 45] on input "English" at bounding box center [253, 46] width 281 height 16
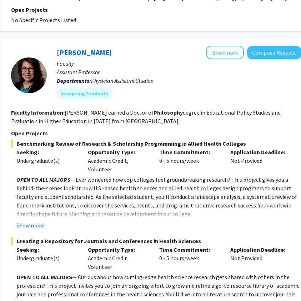
scroll to position [400, 112]
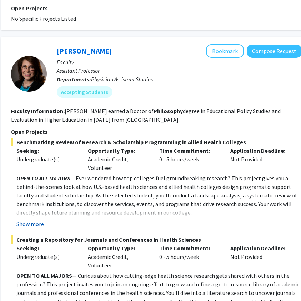
click at [36, 226] on button "Show more" at bounding box center [30, 224] width 28 height 9
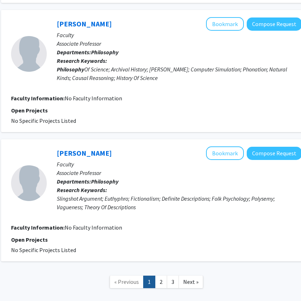
scroll to position [1473, 112]
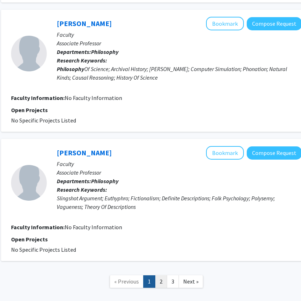
click at [163, 276] on link "2" at bounding box center [161, 282] width 12 height 13
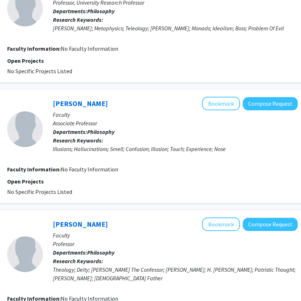
scroll to position [1034, 115]
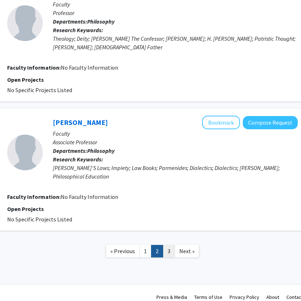
click at [174, 245] on link "3" at bounding box center [169, 251] width 12 height 13
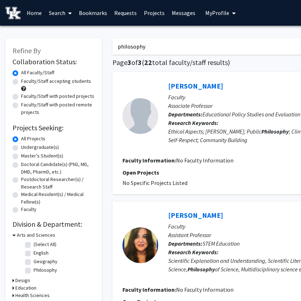
click at [136, 45] on input "philosophy" at bounding box center [253, 46] width 281 height 16
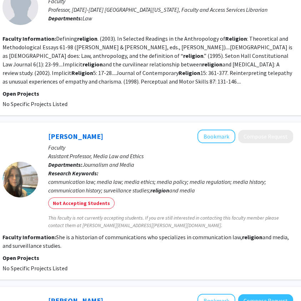
scroll to position [0, 120]
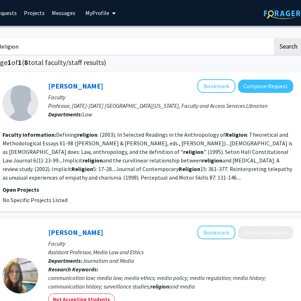
click at [69, 54] on input "Religion" at bounding box center [132, 46] width 281 height 16
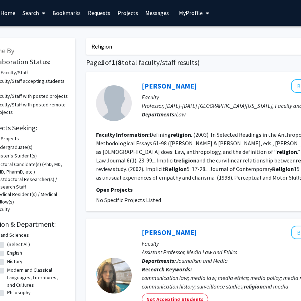
scroll to position [0, 0]
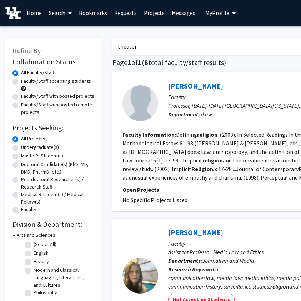
type input "theater"
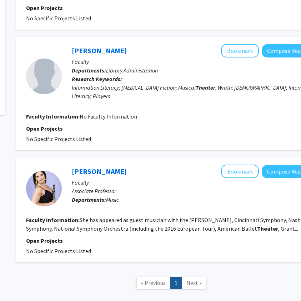
scroll to position [169, 97]
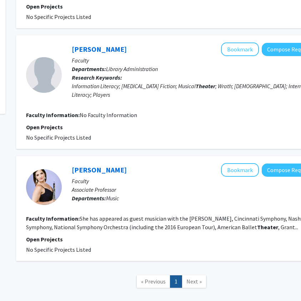
click at [113, 43] on div "[PERSON_NAME] Bookmark Compose Request" at bounding box center [194, 50] width 245 height 14
click at [110, 45] on link "[PERSON_NAME]" at bounding box center [99, 49] width 55 height 9
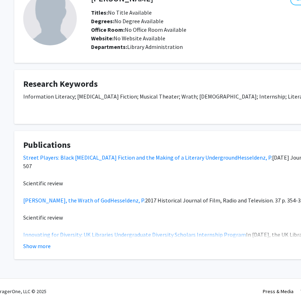
scroll to position [51, 9]
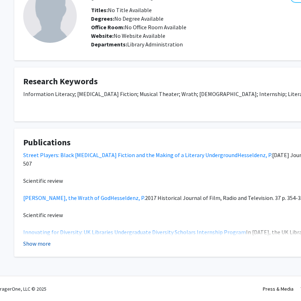
click at [44, 243] on button "Show more" at bounding box center [37, 244] width 28 height 9
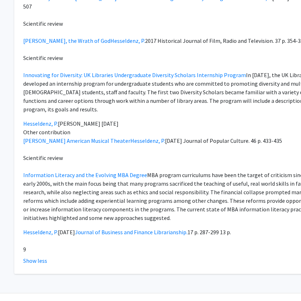
scroll to position [0, 9]
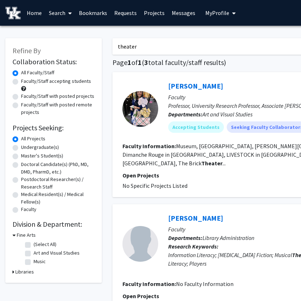
click at [128, 44] on input "theater" at bounding box center [253, 46] width 281 height 16
type input ","
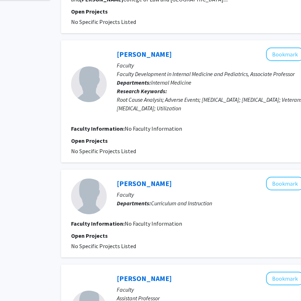
scroll to position [0, 51]
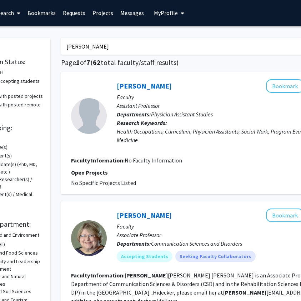
click at [83, 43] on input "[PERSON_NAME]" at bounding box center [201, 46] width 281 height 16
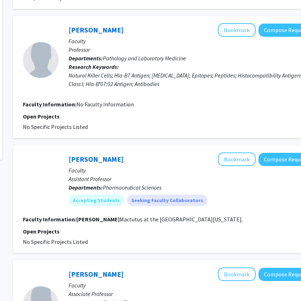
scroll to position [0, 100]
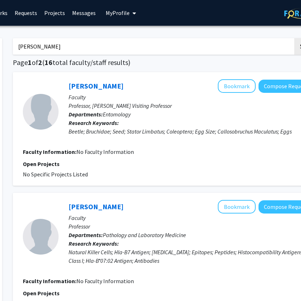
click at [49, 47] on input "[PERSON_NAME]" at bounding box center [153, 46] width 281 height 16
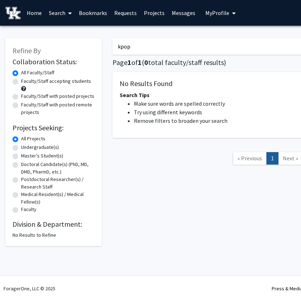
click at [120, 46] on input "kpop" at bounding box center [253, 46] width 281 height 16
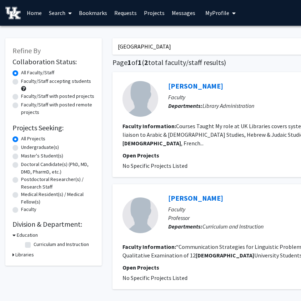
type input "[GEOGRAPHIC_DATA]"
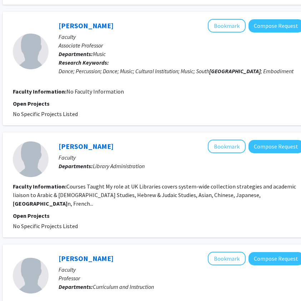
scroll to position [185, 110]
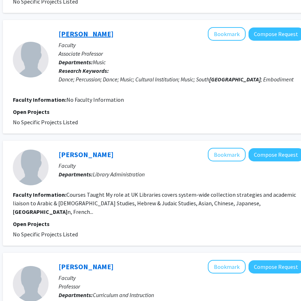
click at [91, 33] on link "[PERSON_NAME]" at bounding box center [86, 33] width 55 height 9
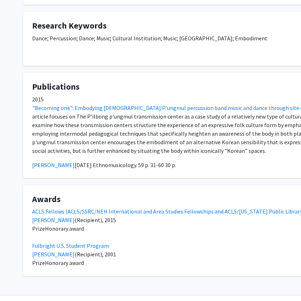
scroll to position [179, 0]
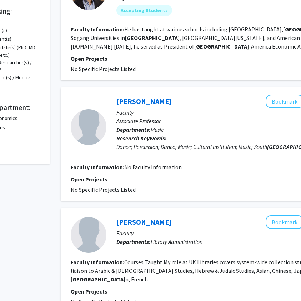
scroll to position [0, 52]
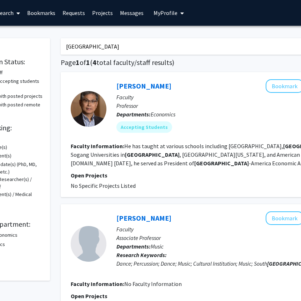
click at [127, 43] on input "[GEOGRAPHIC_DATA]" at bounding box center [201, 46] width 281 height 16
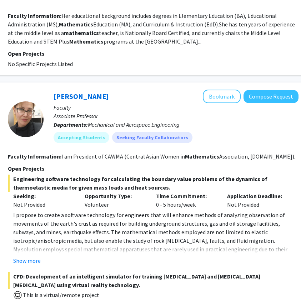
scroll to position [0, 115]
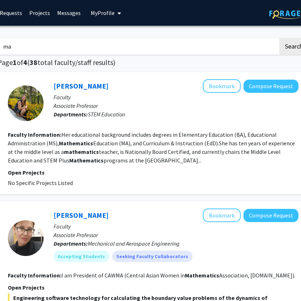
type input "m"
click at [138, 76] on div "[PERSON_NAME] Bookmark Compose Request Faculty Associate Professor Departments:…" at bounding box center [153, 133] width 311 height 122
click at [92, 52] on input "Search Keywords" at bounding box center [138, 46] width 281 height 16
click at [135, 80] on div "[PERSON_NAME] Bookmark Compose Request" at bounding box center [176, 86] width 245 height 14
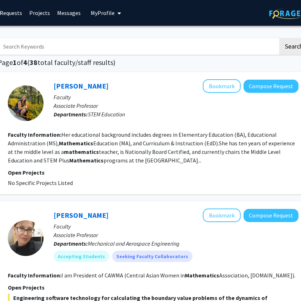
click at [98, 51] on input "Search Keywords" at bounding box center [138, 46] width 281 height 16
click at [127, 87] on div "[PERSON_NAME] Bookmark Compose Request" at bounding box center [176, 86] width 245 height 14
click at [75, 50] on input "Search Keywords" at bounding box center [138, 46] width 281 height 16
click at [98, 53] on input "Search Keywords" at bounding box center [138, 46] width 281 height 16
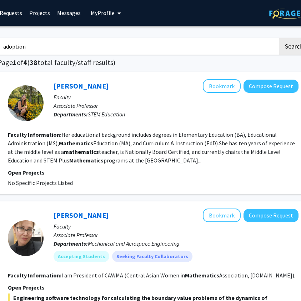
type input "adoption"
click at [280, 38] on button "Search" at bounding box center [294, 46] width 29 height 16
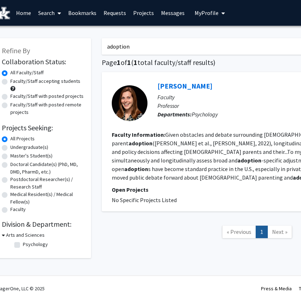
scroll to position [0, 12]
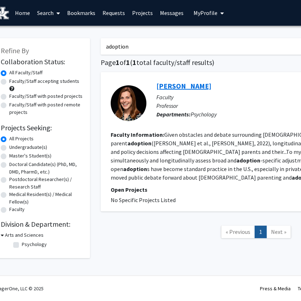
click at [167, 85] on link "[PERSON_NAME]" at bounding box center [184, 86] width 55 height 9
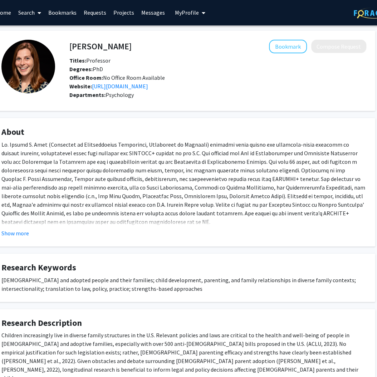
scroll to position [0, 26]
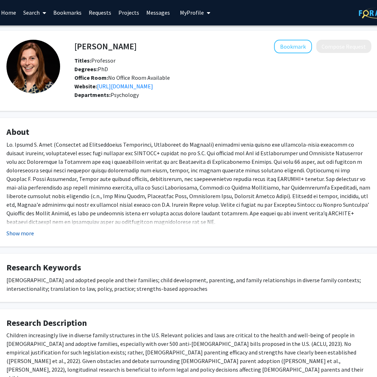
click at [26, 233] on button "Show more" at bounding box center [20, 233] width 28 height 9
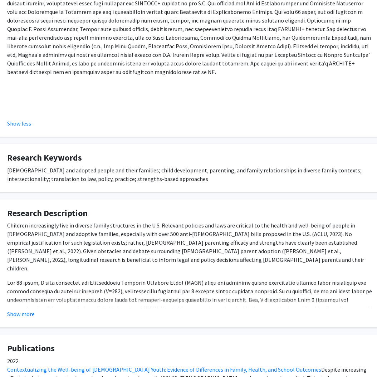
scroll to position [151, 25]
click at [18, 301] on fg-read-more "Children increasingly live in diverse family structures in the U.S. Relevant po…" at bounding box center [189, 269] width 365 height 97
click at [27, 301] on button "Show more" at bounding box center [21, 313] width 28 height 9
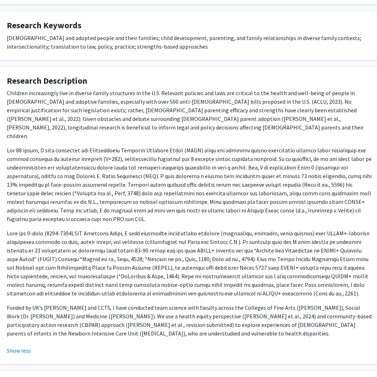
scroll to position [0, 25]
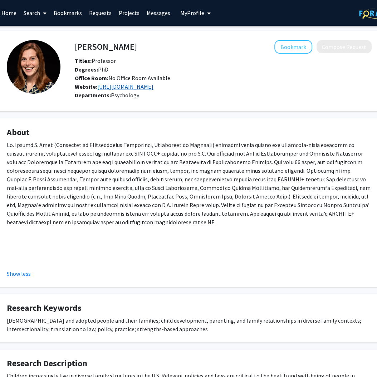
click at [153, 85] on link "[URL][DOMAIN_NAME]" at bounding box center [125, 86] width 56 height 7
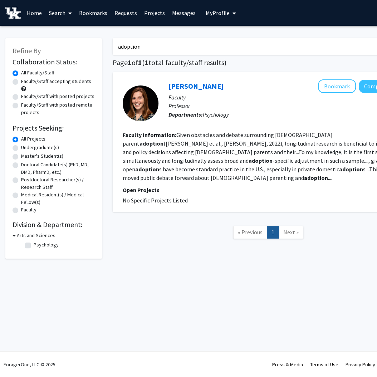
click at [132, 46] on input "adoption" at bounding box center [253, 46] width 281 height 16
click at [131, 50] on input "Adoption" at bounding box center [253, 46] width 281 height 16
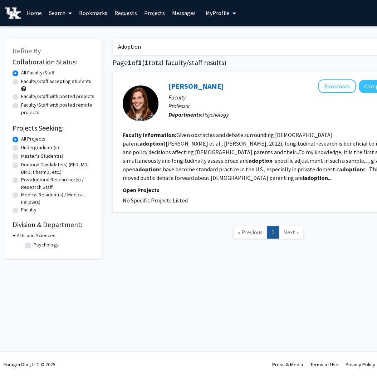
click at [131, 50] on input "Adoption" at bounding box center [253, 46] width 281 height 16
type input "Family"
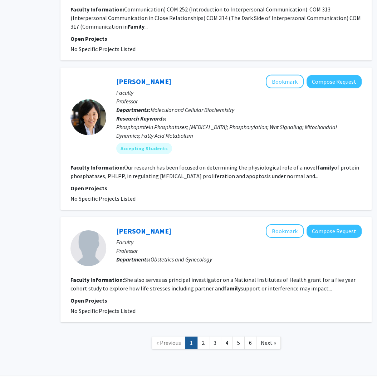
scroll to position [1213, 52]
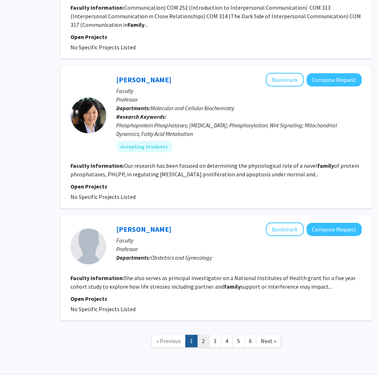
click at [203, 301] on link "2" at bounding box center [203, 341] width 12 height 13
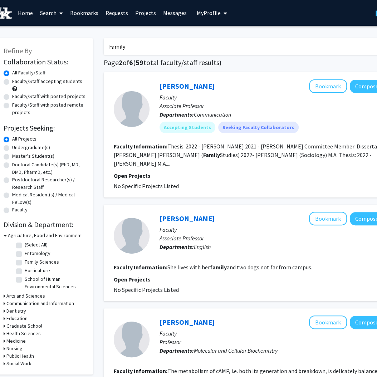
scroll to position [0, 10]
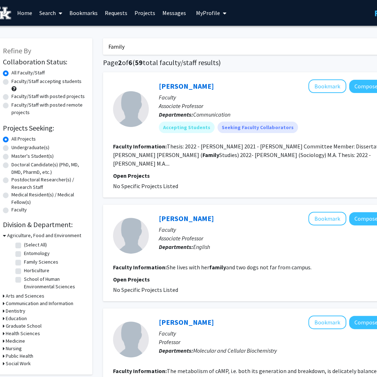
click at [122, 47] on input "Family" at bounding box center [243, 46] width 281 height 16
click at [131, 47] on input "Family" at bounding box center [243, 46] width 281 height 16
click at [127, 61] on h1 "Page 2 of 6 ( 59 total faculty/staff results)" at bounding box center [258, 62] width 311 height 9
click at [129, 51] on input "Search Keywords" at bounding box center [243, 46] width 281 height 16
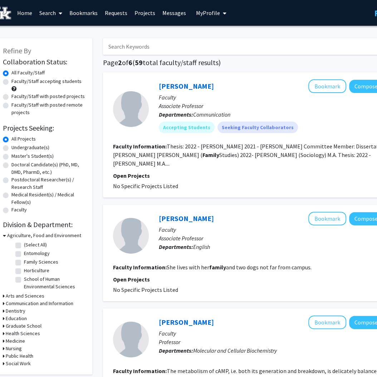
click at [110, 64] on h1 "Page 2 of 6 ( 59 total faculty/staff results)" at bounding box center [258, 62] width 311 height 9
click at [134, 51] on input "Search Keywords" at bounding box center [243, 46] width 281 height 16
click at [117, 75] on div "[PERSON_NAME] Bookmark Compose Request Faculty Associate Professor Departments:…" at bounding box center [258, 134] width 311 height 125
click at [136, 43] on input "Search Keywords" at bounding box center [243, 46] width 281 height 16
type input "n"
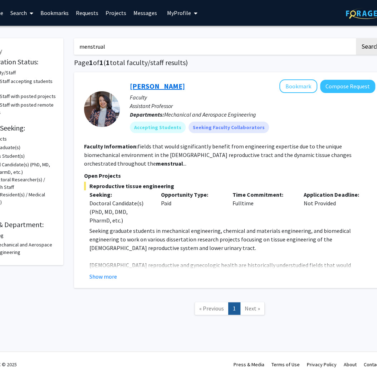
scroll to position [0, 40]
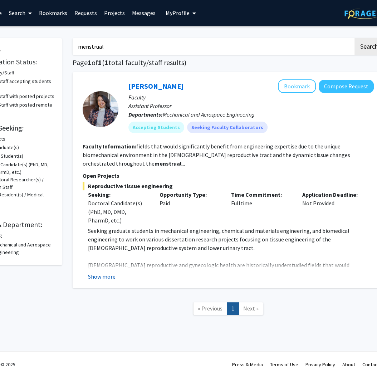
click at [104, 272] on button "Show more" at bounding box center [102, 276] width 28 height 9
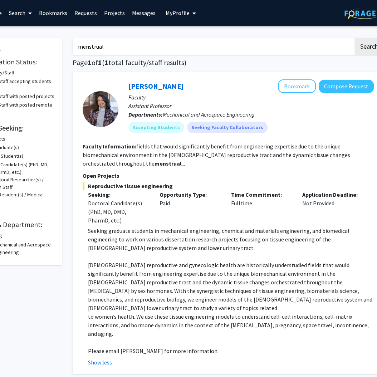
click at [110, 53] on input "menstrual" at bounding box center [213, 46] width 281 height 16
type input "m"
click at [108, 73] on div "[PERSON_NAME] Bookmark Compose Request Faculty Assistant Professor Departments:…" at bounding box center [228, 222] width 311 height 301
click at [108, 45] on input "Search Keywords" at bounding box center [213, 46] width 281 height 16
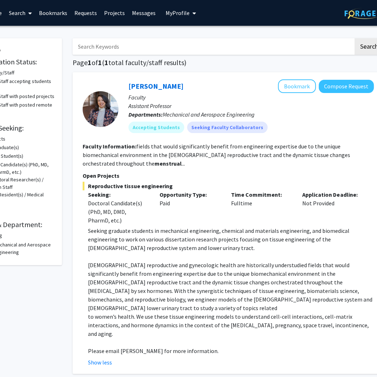
click at [85, 78] on div "[PERSON_NAME] Bookmark Compose Request Faculty Assistant Professor Departments:…" at bounding box center [228, 222] width 311 height 301
click at [98, 48] on input "Search Keywords" at bounding box center [213, 46] width 281 height 16
type input "Reproductive"
click at [301, 38] on button "Search" at bounding box center [368, 46] width 29 height 16
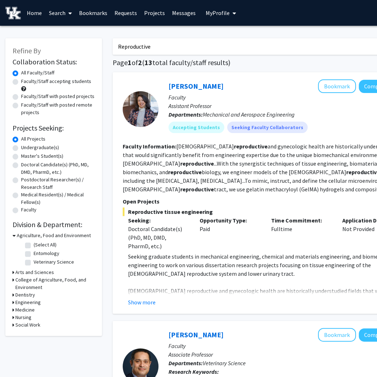
click at [180, 47] on input "Reproductive" at bounding box center [253, 46] width 281 height 16
click at [180, 62] on h1 "Page 1 of 2 ( 13 total faculty/staff results)" at bounding box center [268, 62] width 311 height 9
click at [177, 49] on input "Reproductive" at bounding box center [253, 46] width 281 height 16
click at [173, 59] on h1 "Page 1 of 2 ( 13 total faculty/staff results)" at bounding box center [268, 62] width 311 height 9
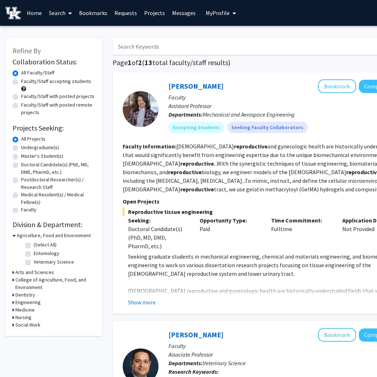
click at [173, 48] on input "Search Keywords" at bounding box center [253, 46] width 281 height 16
click at [256, 79] on div "[PERSON_NAME] Bookmark Compose Request Faculty Assistant Professor Departments:…" at bounding box center [268, 192] width 311 height 241
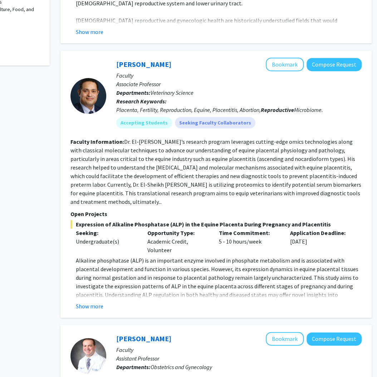
scroll to position [271, 52]
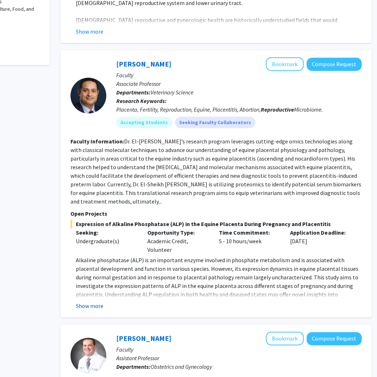
click at [95, 301] on button "Show more" at bounding box center [90, 305] width 28 height 9
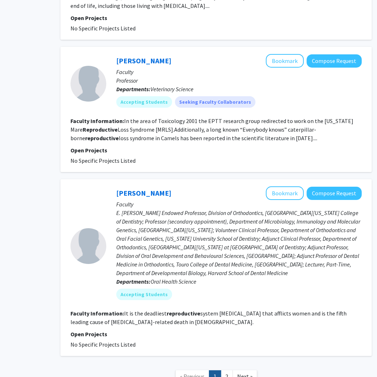
scroll to position [1410, 52]
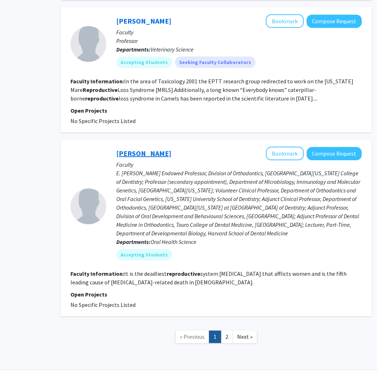
click at [147, 149] on link "[PERSON_NAME]" at bounding box center [143, 153] width 55 height 9
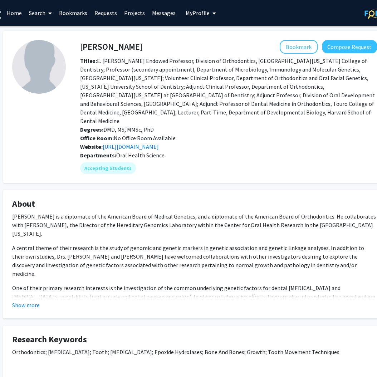
scroll to position [0, 23]
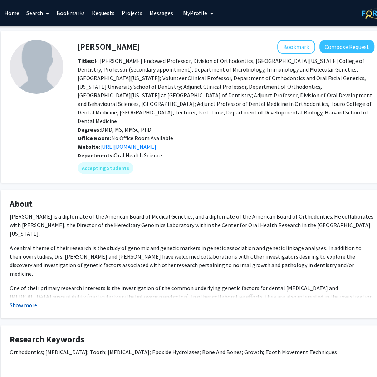
click at [33, 301] on button "Show more" at bounding box center [24, 305] width 28 height 9
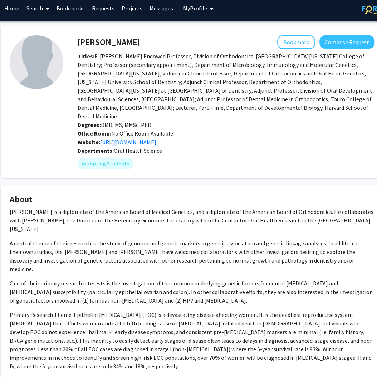
scroll to position [7, 23]
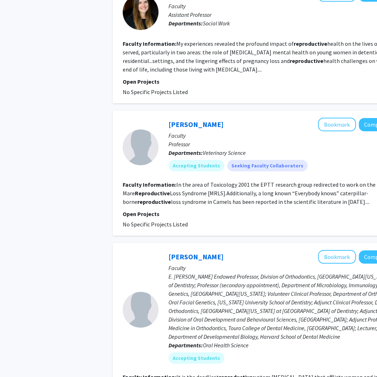
scroll to position [1393, 0]
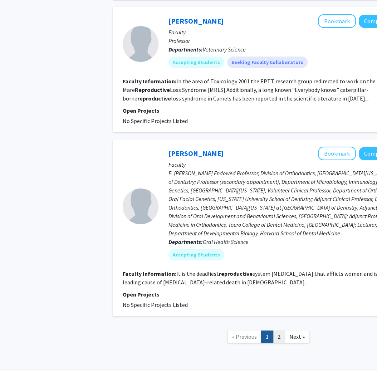
click at [276, 301] on link "2" at bounding box center [279, 336] width 12 height 13
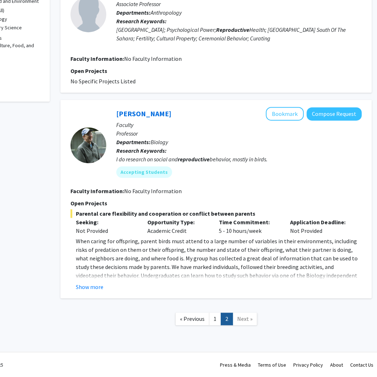
scroll to position [0, 52]
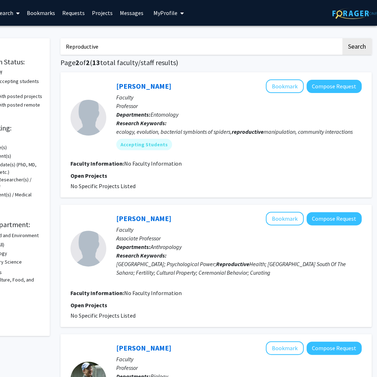
click at [88, 40] on input "Reproductive" at bounding box center [200, 46] width 281 height 16
type input "L"
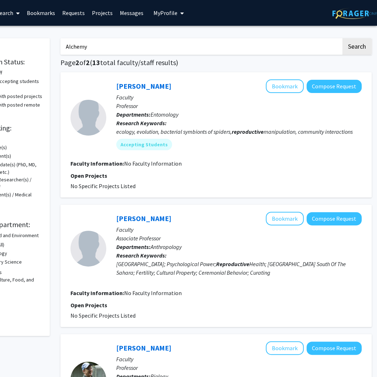
type input "Alchemy"
click at [301, 38] on button "Search" at bounding box center [356, 46] width 29 height 16
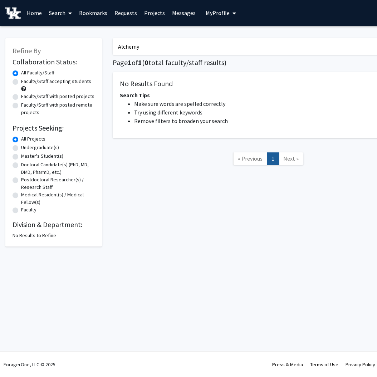
click at [121, 48] on input "Alchemy" at bounding box center [253, 46] width 281 height 16
click at [127, 56] on div "Search Page 1 of 1 ( 0 total faculty/staff results) No Results Found Search Tip…" at bounding box center [268, 138] width 322 height 215
click at [128, 47] on input "Search Keywords" at bounding box center [253, 46] width 281 height 16
click at [172, 43] on input "Search Keywords" at bounding box center [253, 46] width 281 height 16
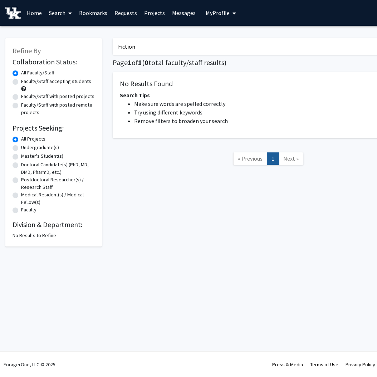
type input "Fiction"
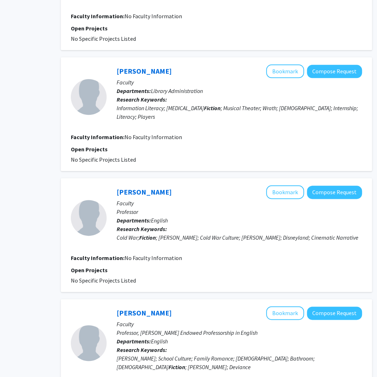
scroll to position [380, 52]
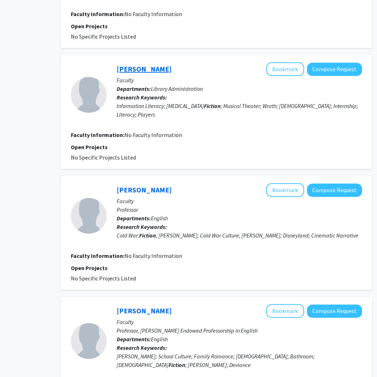
click at [141, 64] on link "[PERSON_NAME]" at bounding box center [144, 68] width 55 height 9
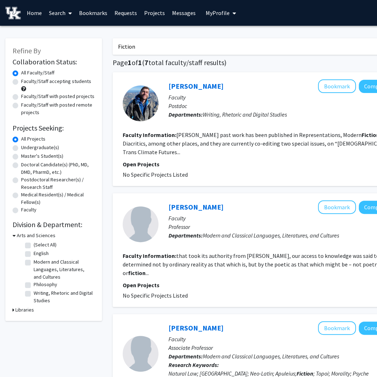
click at [204, 50] on input "Fiction" at bounding box center [253, 46] width 281 height 16
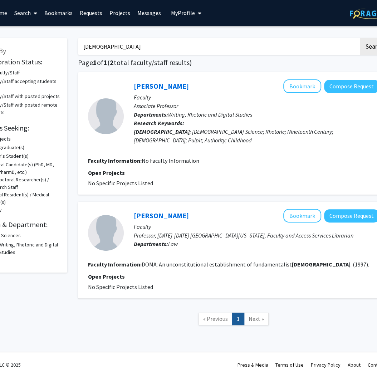
scroll to position [0, 47]
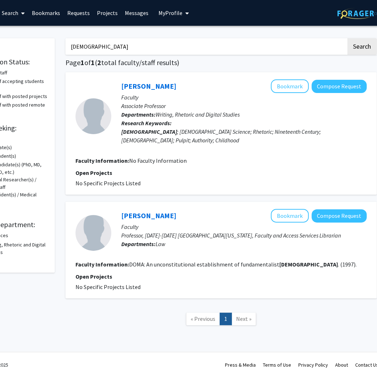
click at [94, 46] on input "[DEMOGRAPHIC_DATA]" at bounding box center [205, 46] width 281 height 16
type input "Rhetoric"
click at [301, 38] on button "Search" at bounding box center [361, 46] width 29 height 16
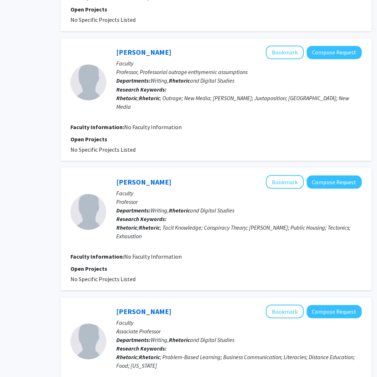
scroll to position [669, 52]
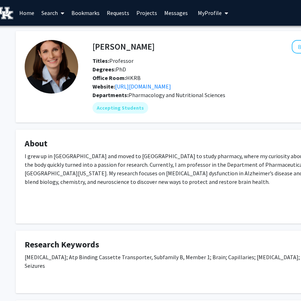
scroll to position [0, 8]
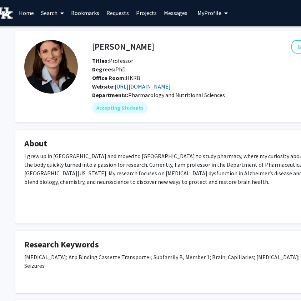
click at [155, 85] on link "https://bauerhartzlab.org/" at bounding box center [143, 86] width 56 height 7
